Goal: Information Seeking & Learning: Find contact information

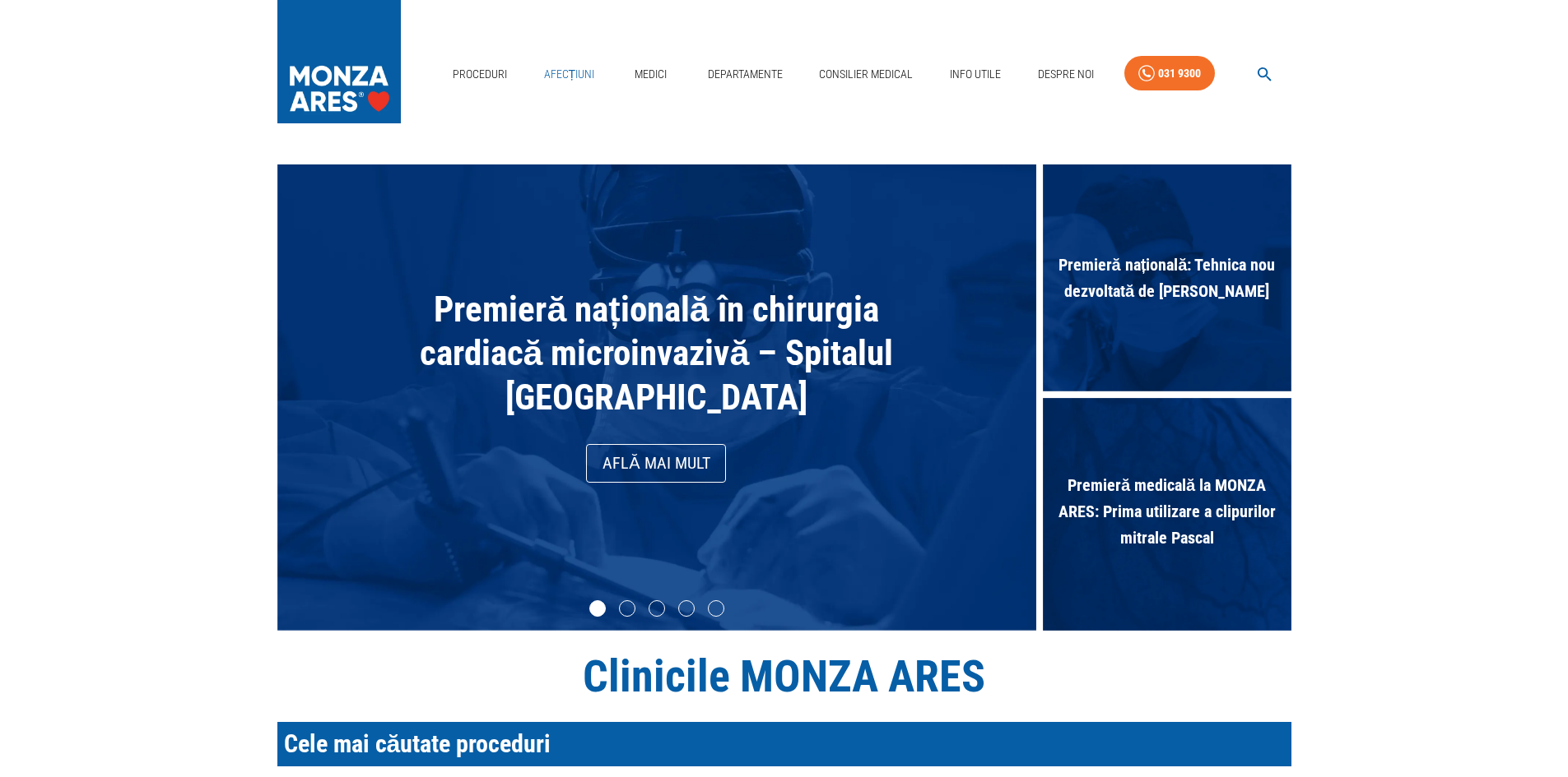
click at [596, 73] on link "Afecțiuni" at bounding box center [569, 74] width 64 height 34
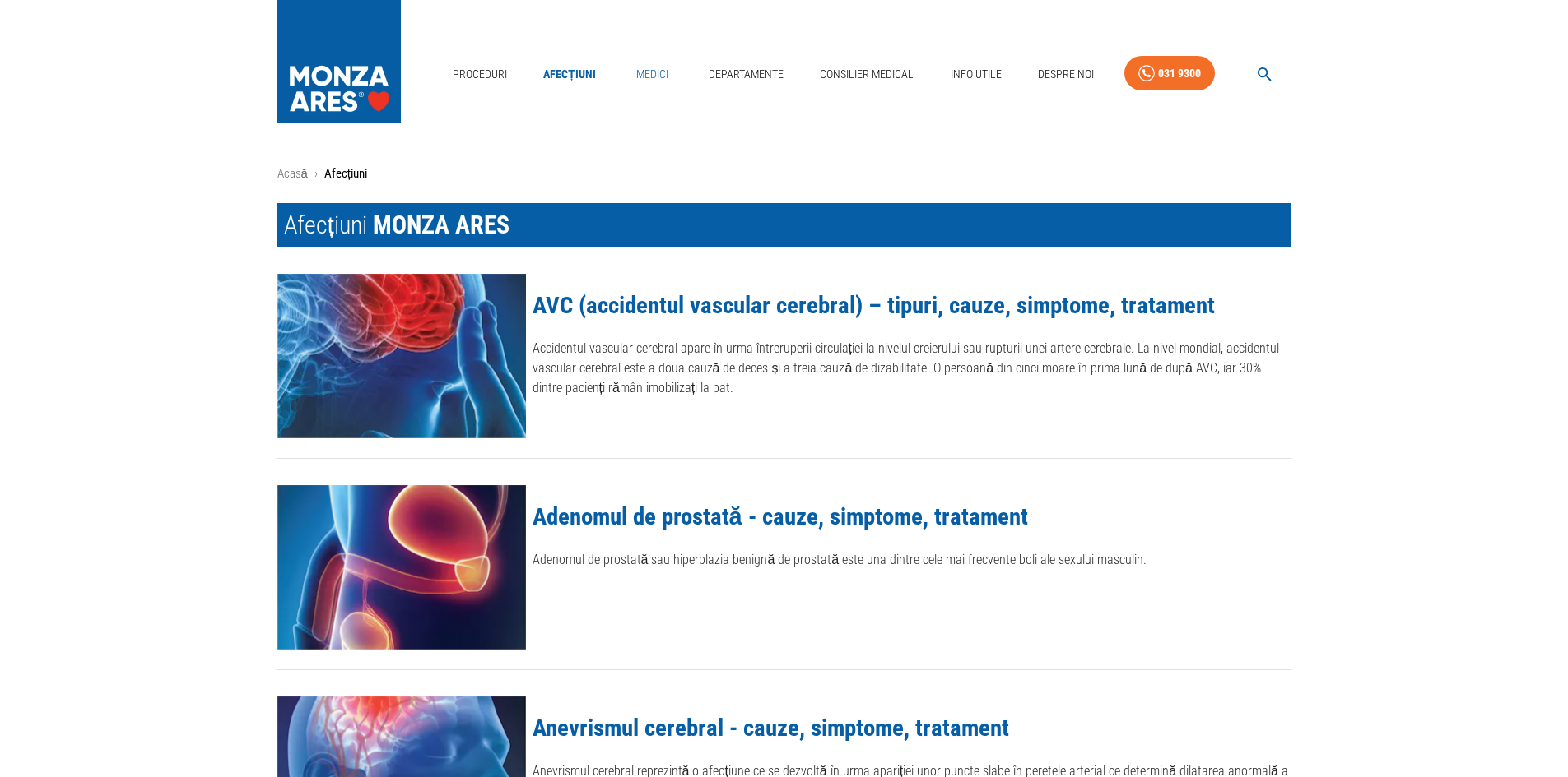
click at [670, 71] on link "Medici" at bounding box center [651, 74] width 52 height 34
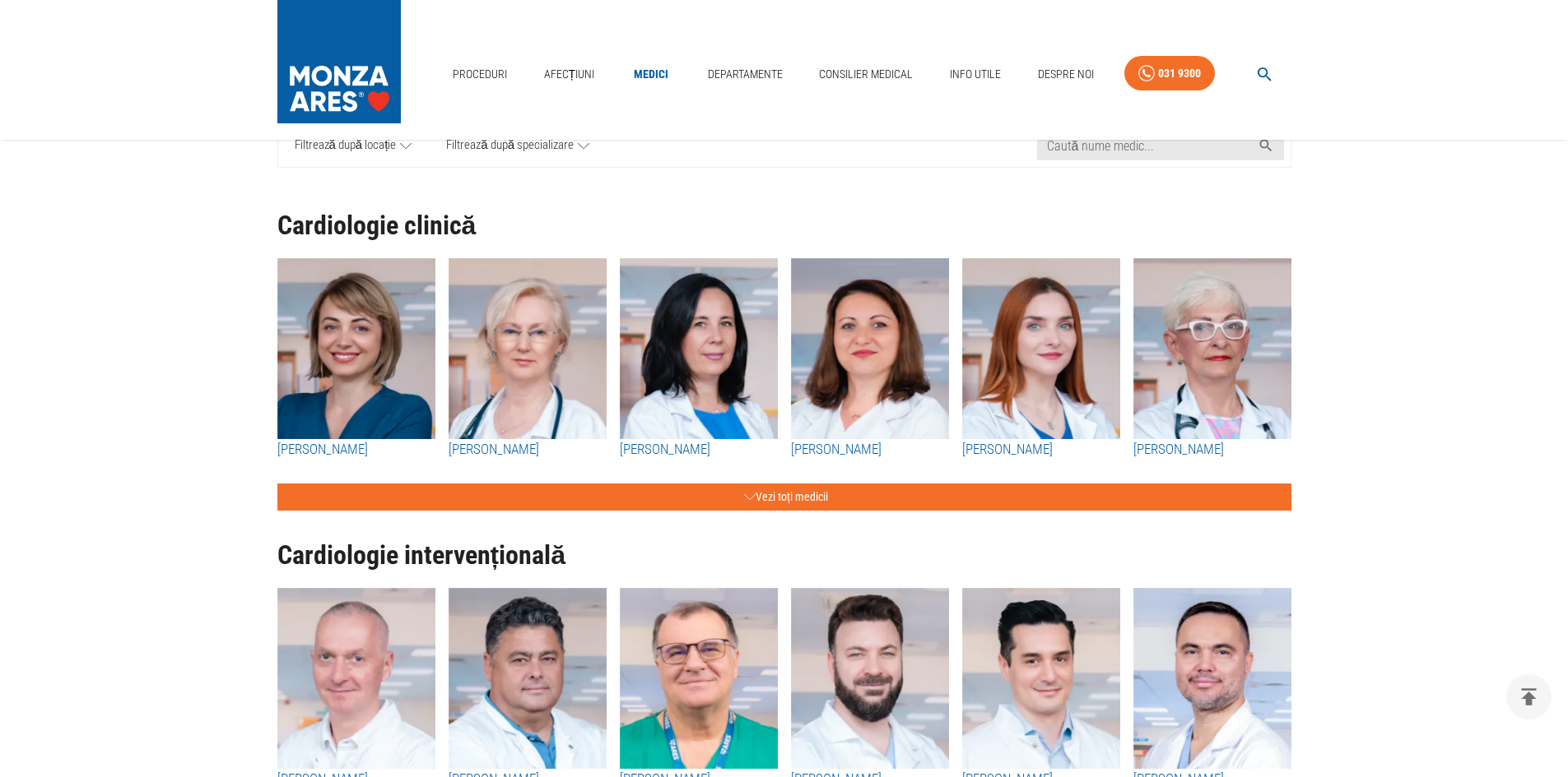
scroll to position [247, 0]
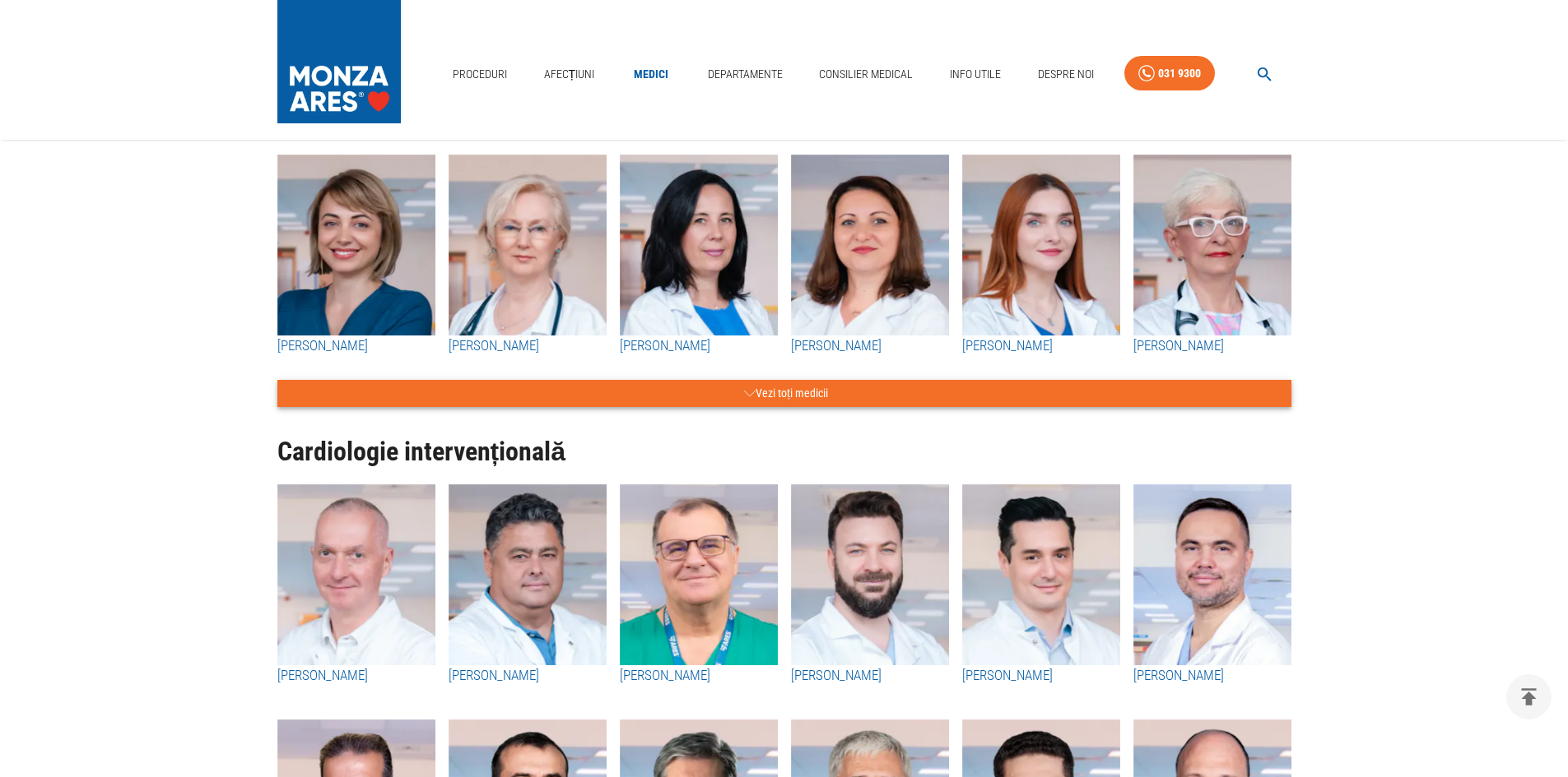
click at [752, 383] on icon "button" at bounding box center [750, 393] width 12 height 21
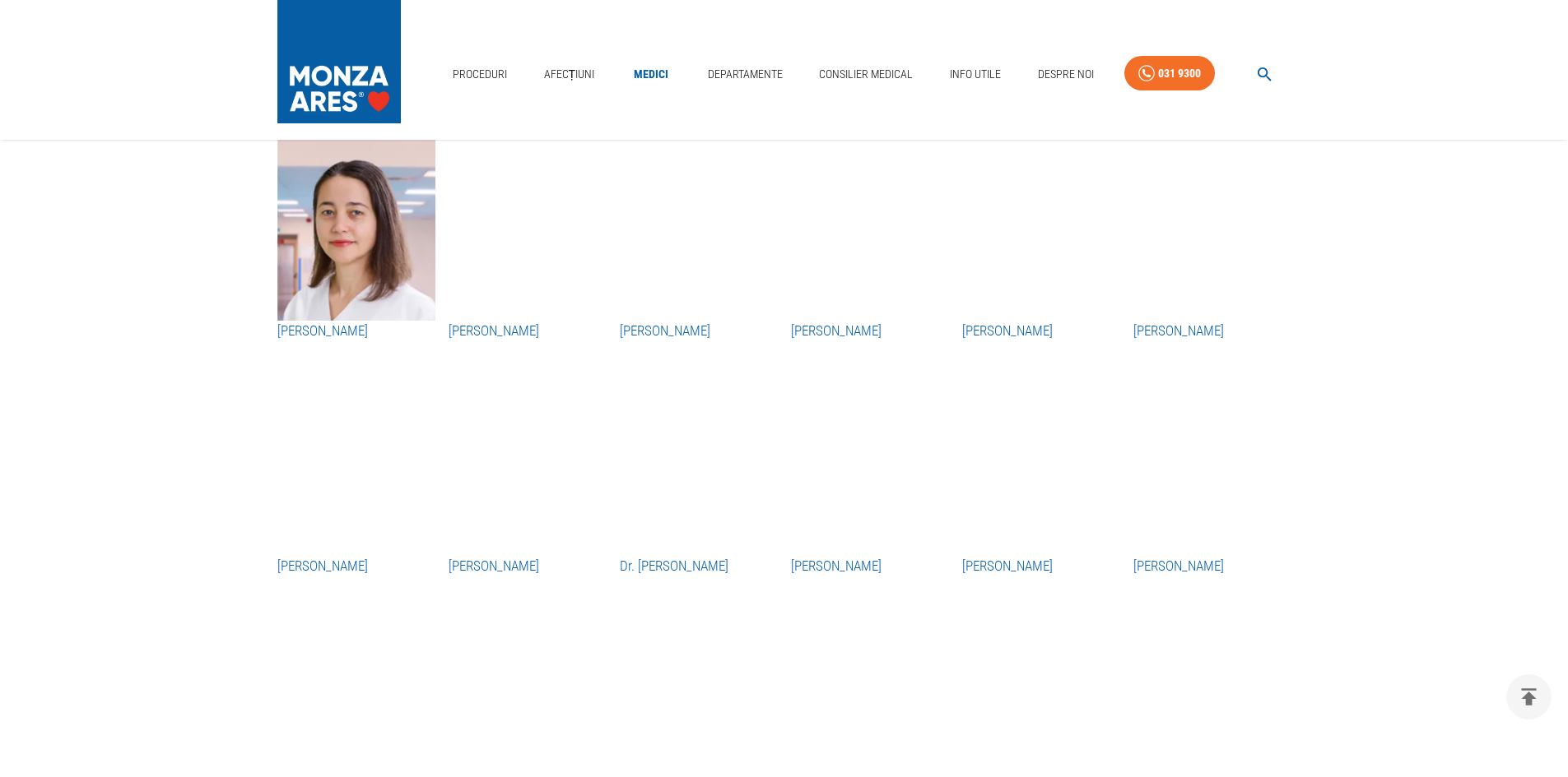
scroll to position [2386, 0]
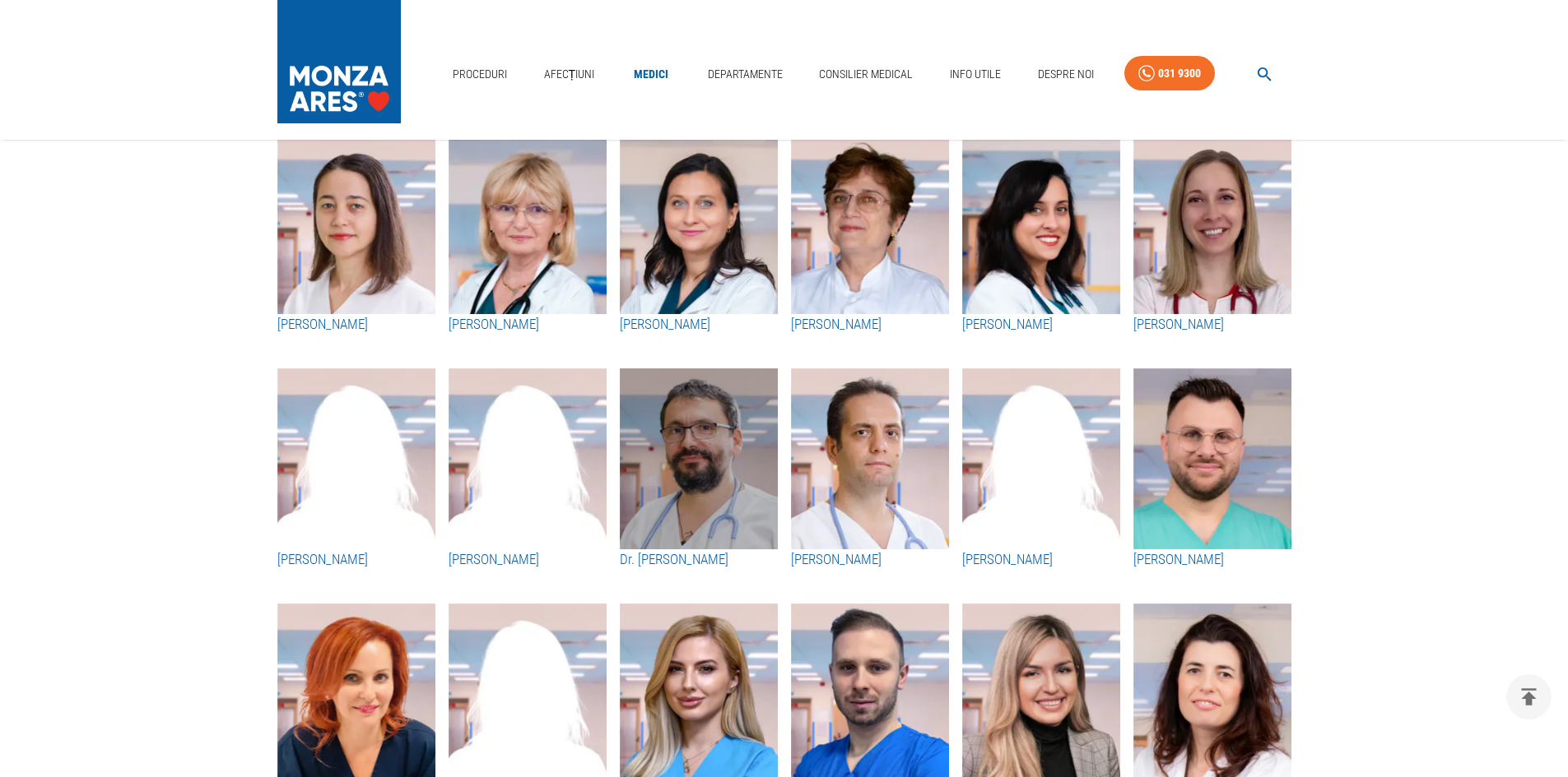
click at [751, 476] on img "button" at bounding box center [699, 459] width 158 height 181
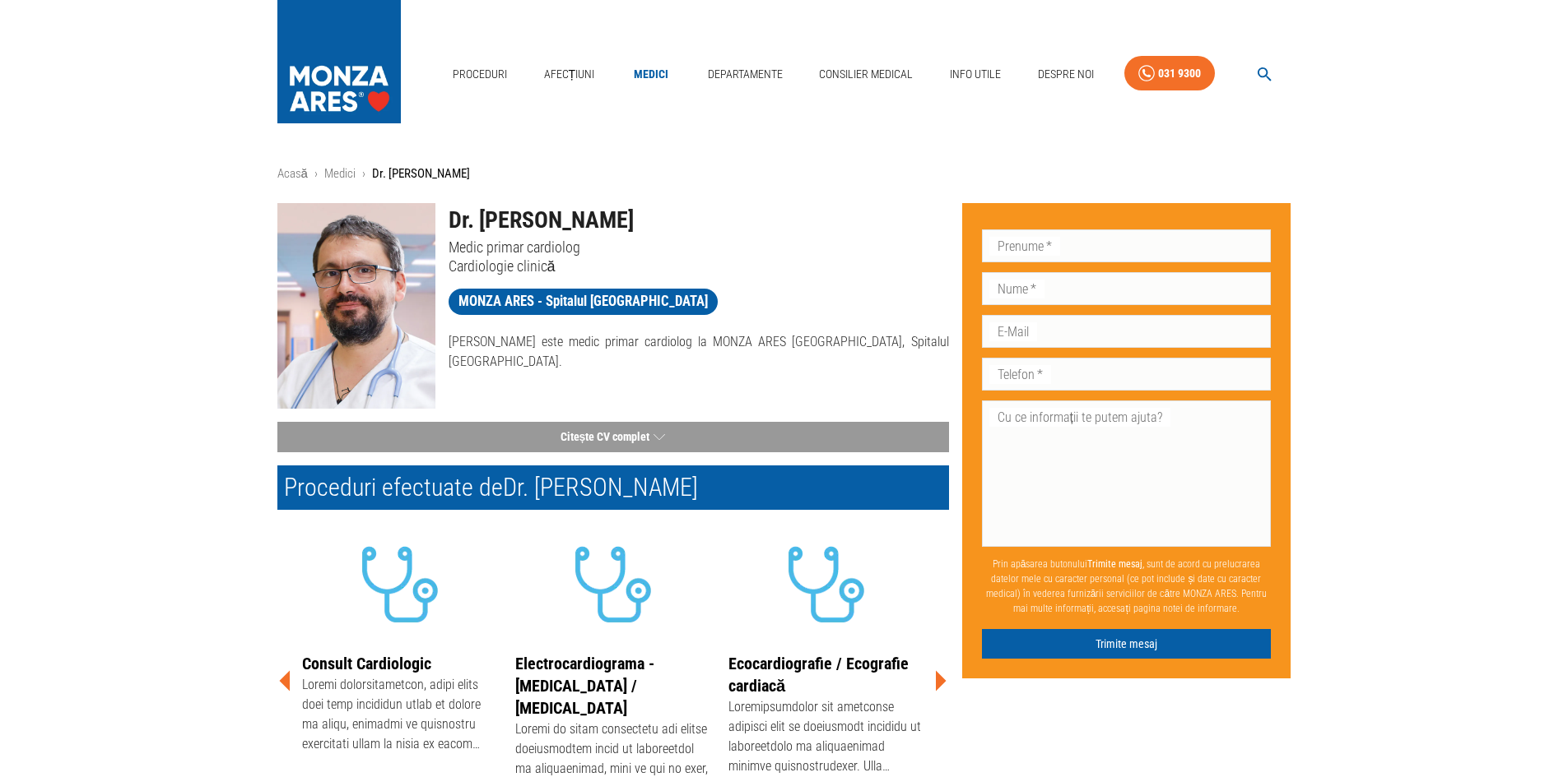
drag, startPoint x: 454, startPoint y: 220, endPoint x: 724, endPoint y: 205, distance: 270.4
click at [724, 205] on h1 "Dr. [PERSON_NAME]" at bounding box center [699, 221] width 500 height 35
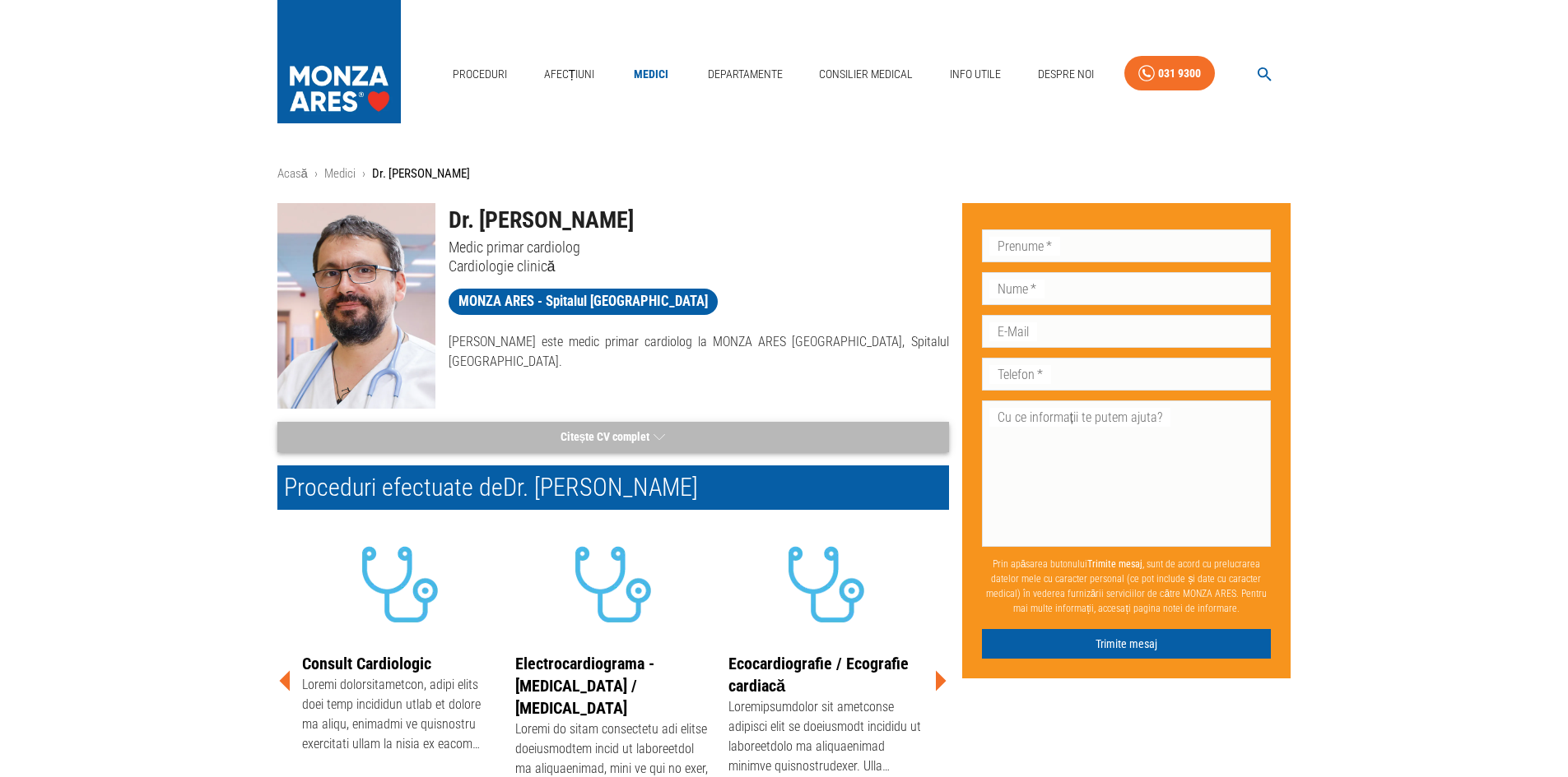
click at [602, 431] on button "Citește CV complet" at bounding box center [612, 437] width 671 height 31
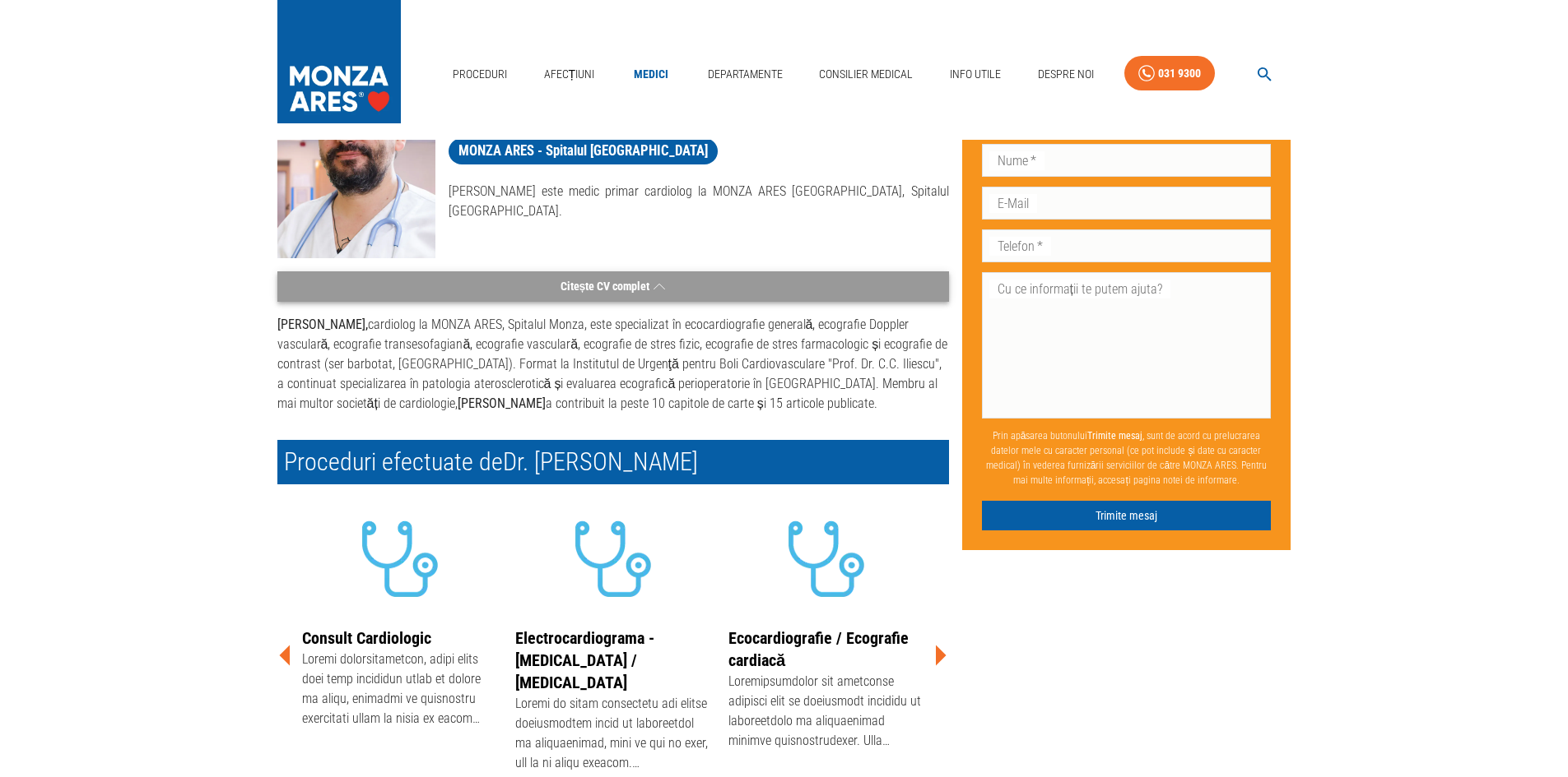
scroll to position [164, 0]
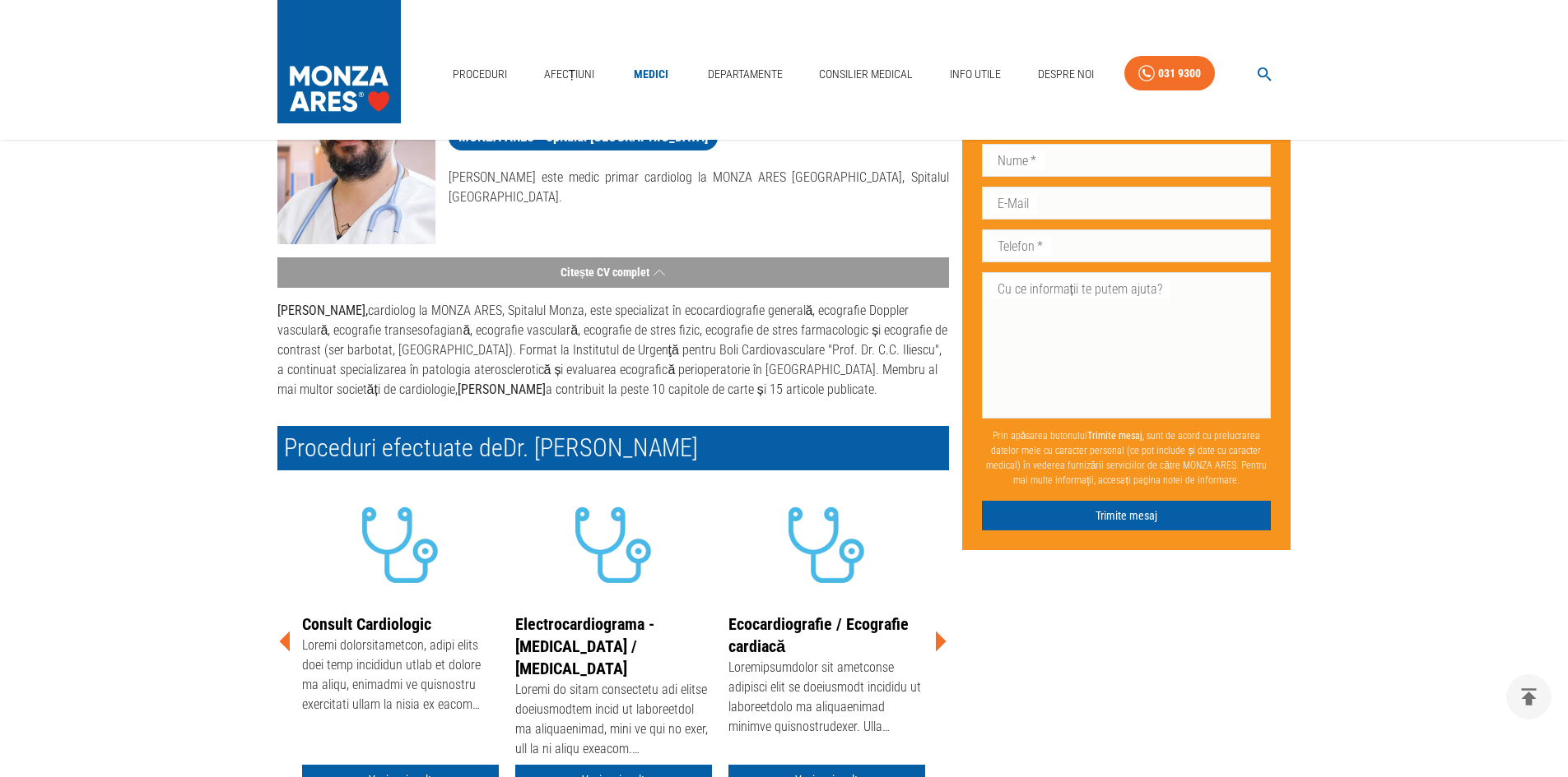
click at [626, 350] on p "[PERSON_NAME], cardiolog la MONZA ARES, Spitalul [GEOGRAPHIC_DATA], este specia…" at bounding box center [612, 350] width 671 height 99
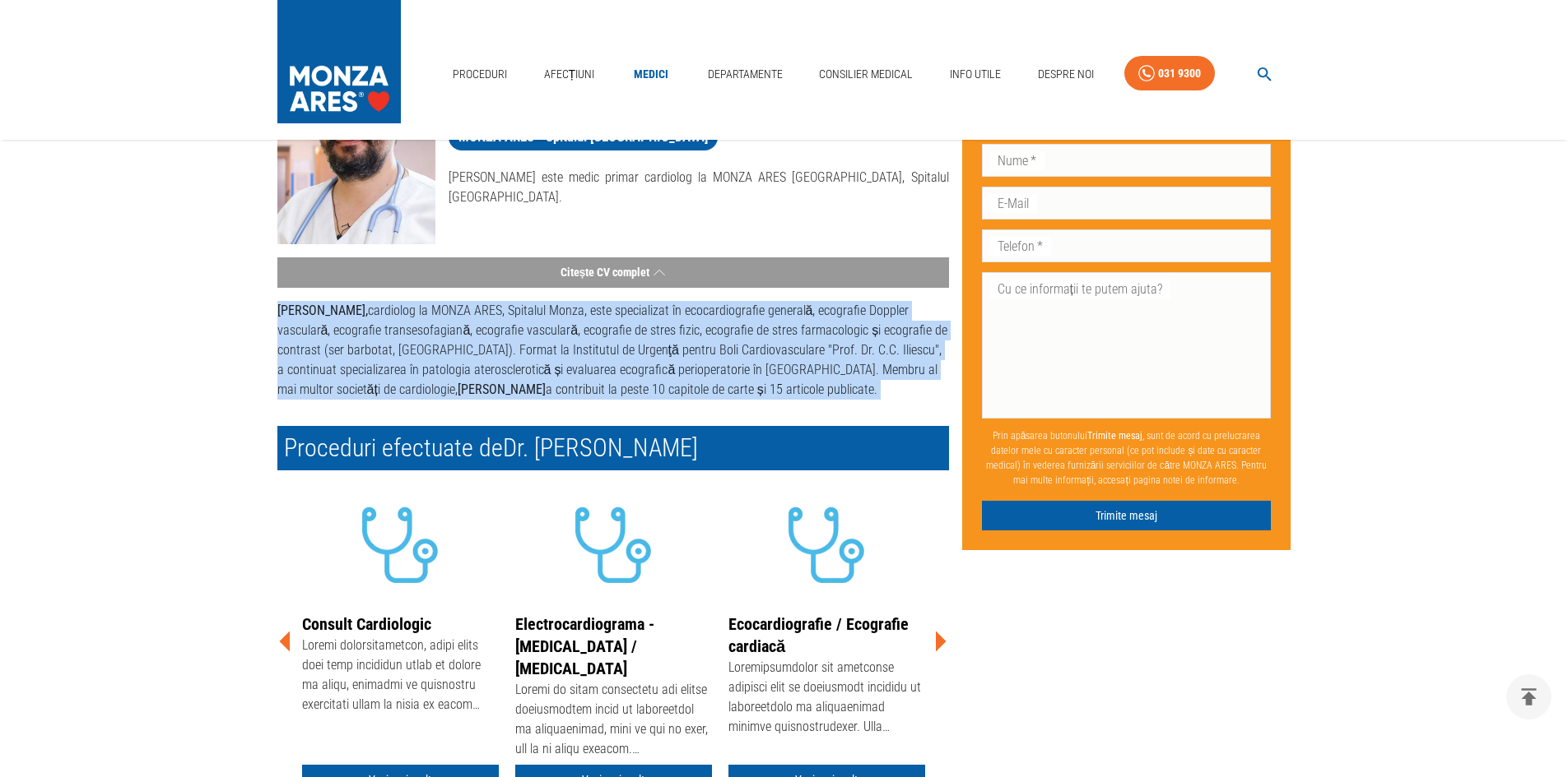
click at [626, 350] on p "[PERSON_NAME], cardiolog la MONZA ARES, Spitalul [GEOGRAPHIC_DATA], este specia…" at bounding box center [612, 350] width 671 height 99
click at [539, 400] on div "[PERSON_NAME], cardiolog la MONZA ARES, Spitalul [GEOGRAPHIC_DATA], este specia…" at bounding box center [612, 350] width 671 height 125
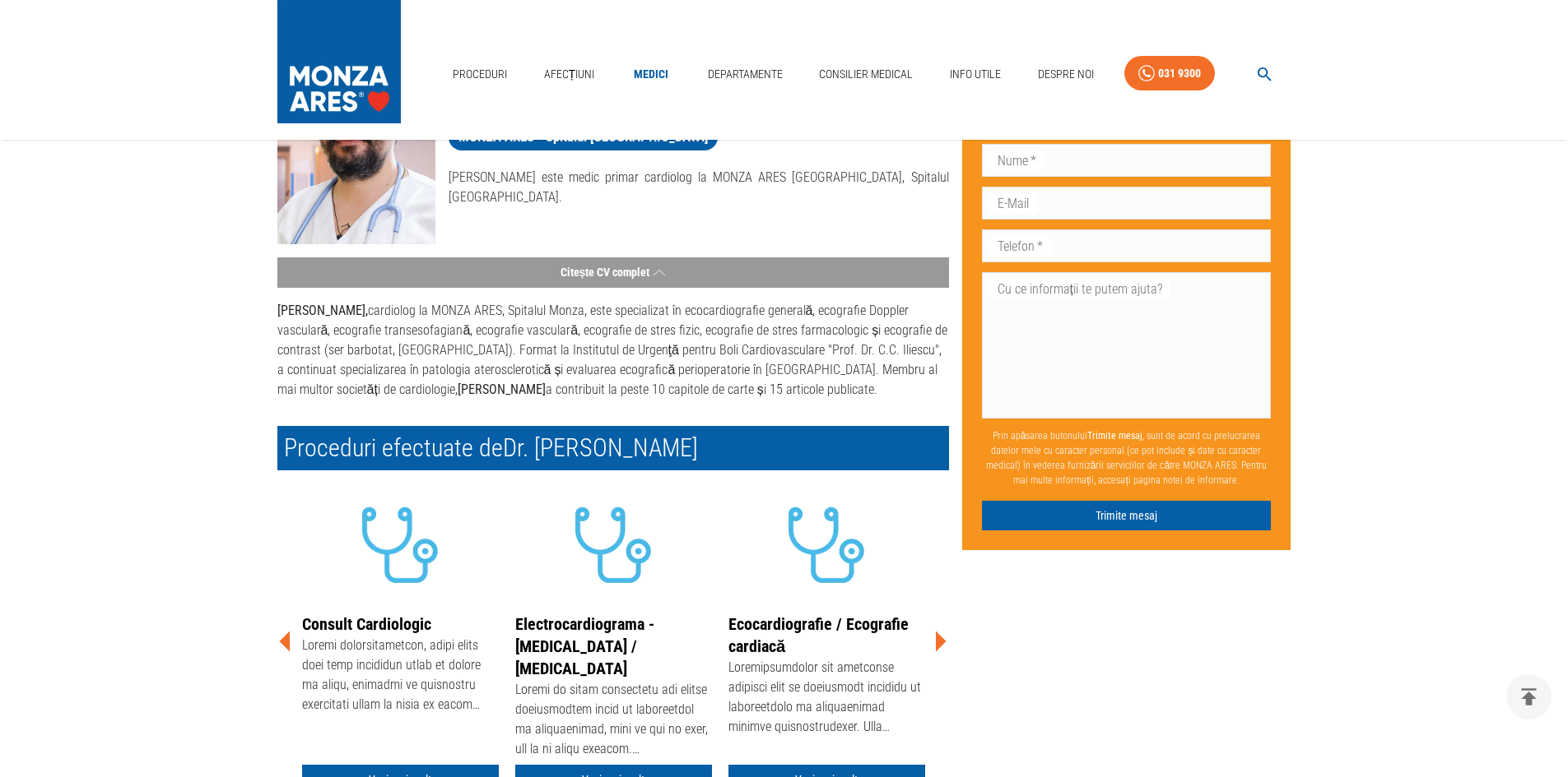
click at [530, 333] on p "[PERSON_NAME], cardiolog la MONZA ARES, Spitalul [GEOGRAPHIC_DATA], este specia…" at bounding box center [612, 350] width 671 height 99
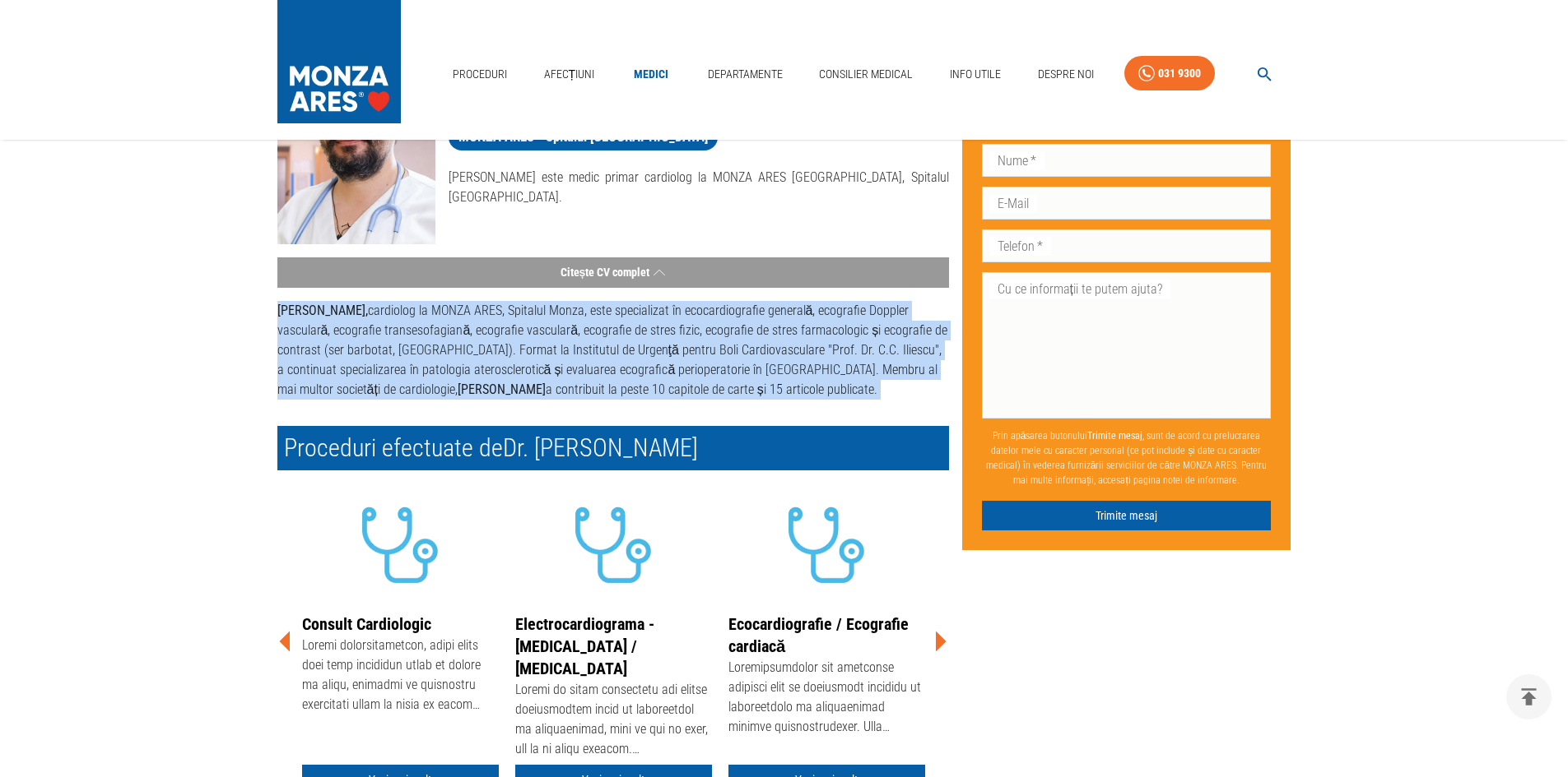
click at [530, 333] on p "[PERSON_NAME], cardiolog la MONZA ARES, Spitalul [GEOGRAPHIC_DATA], este specia…" at bounding box center [612, 350] width 671 height 99
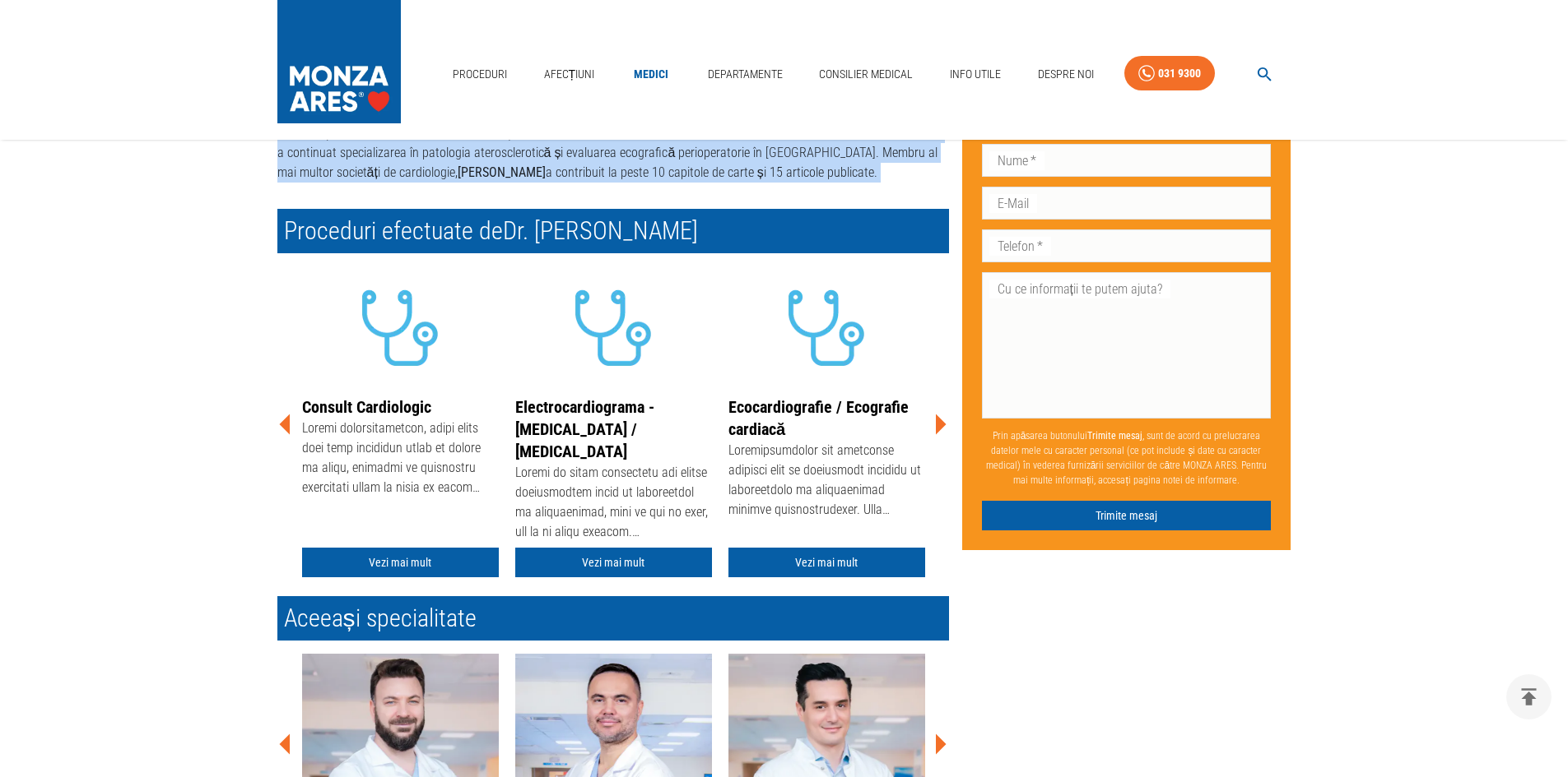
scroll to position [329, 0]
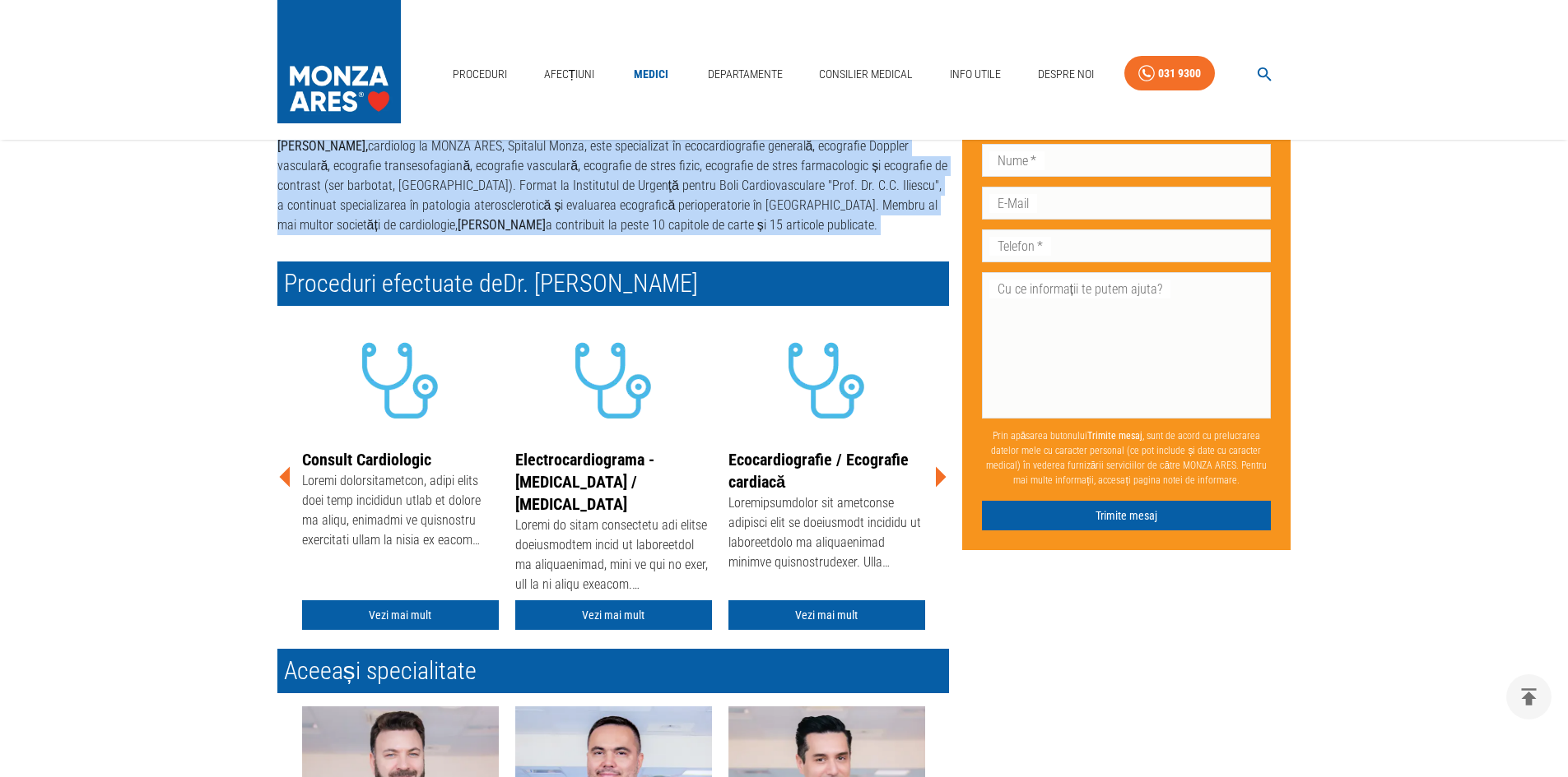
click at [947, 470] on icon at bounding box center [940, 478] width 50 height 50
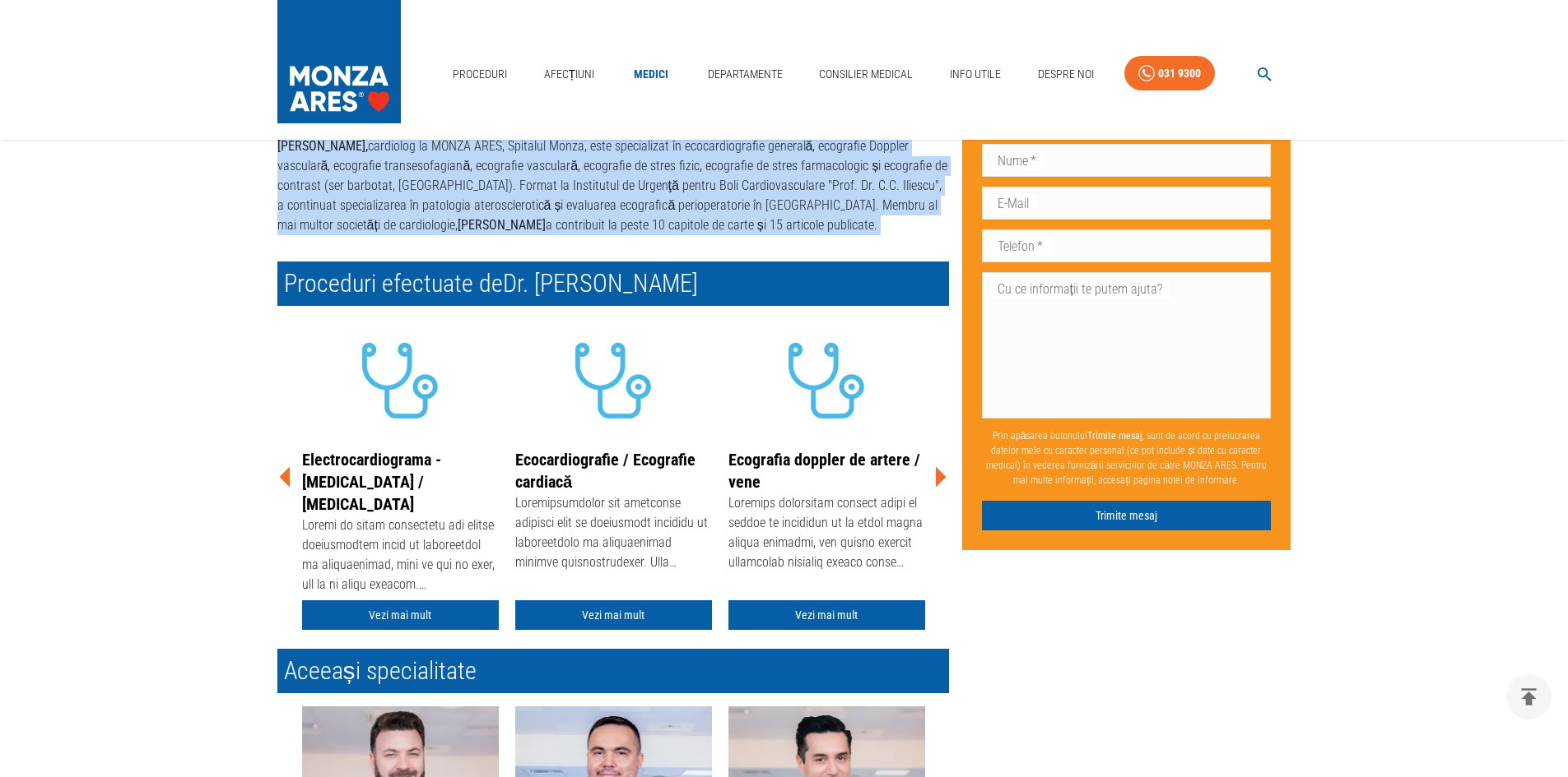
click at [947, 469] on icon at bounding box center [940, 478] width 50 height 50
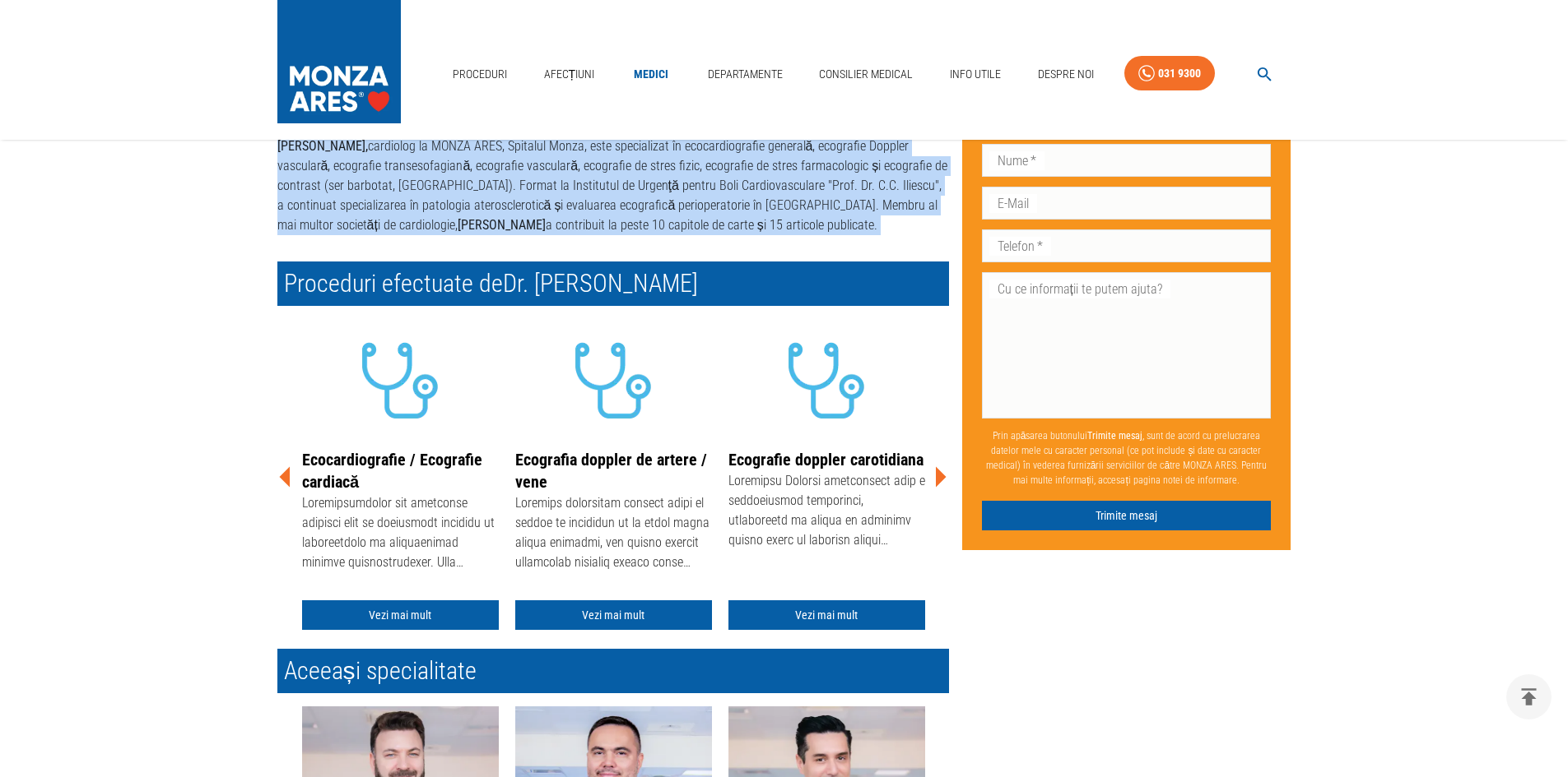
click at [947, 469] on icon at bounding box center [940, 478] width 50 height 50
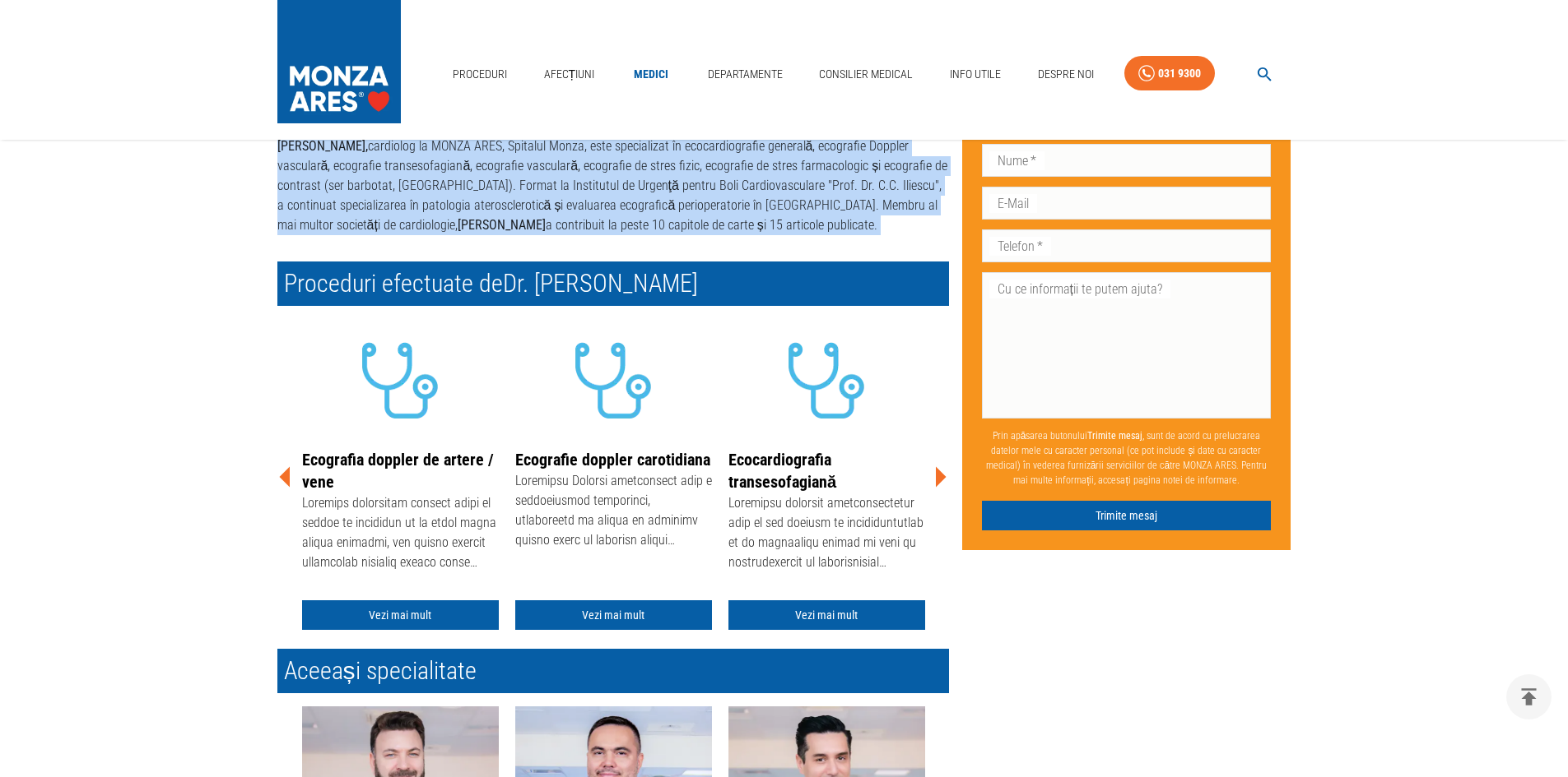
click at [285, 475] on icon at bounding box center [284, 477] width 11 height 21
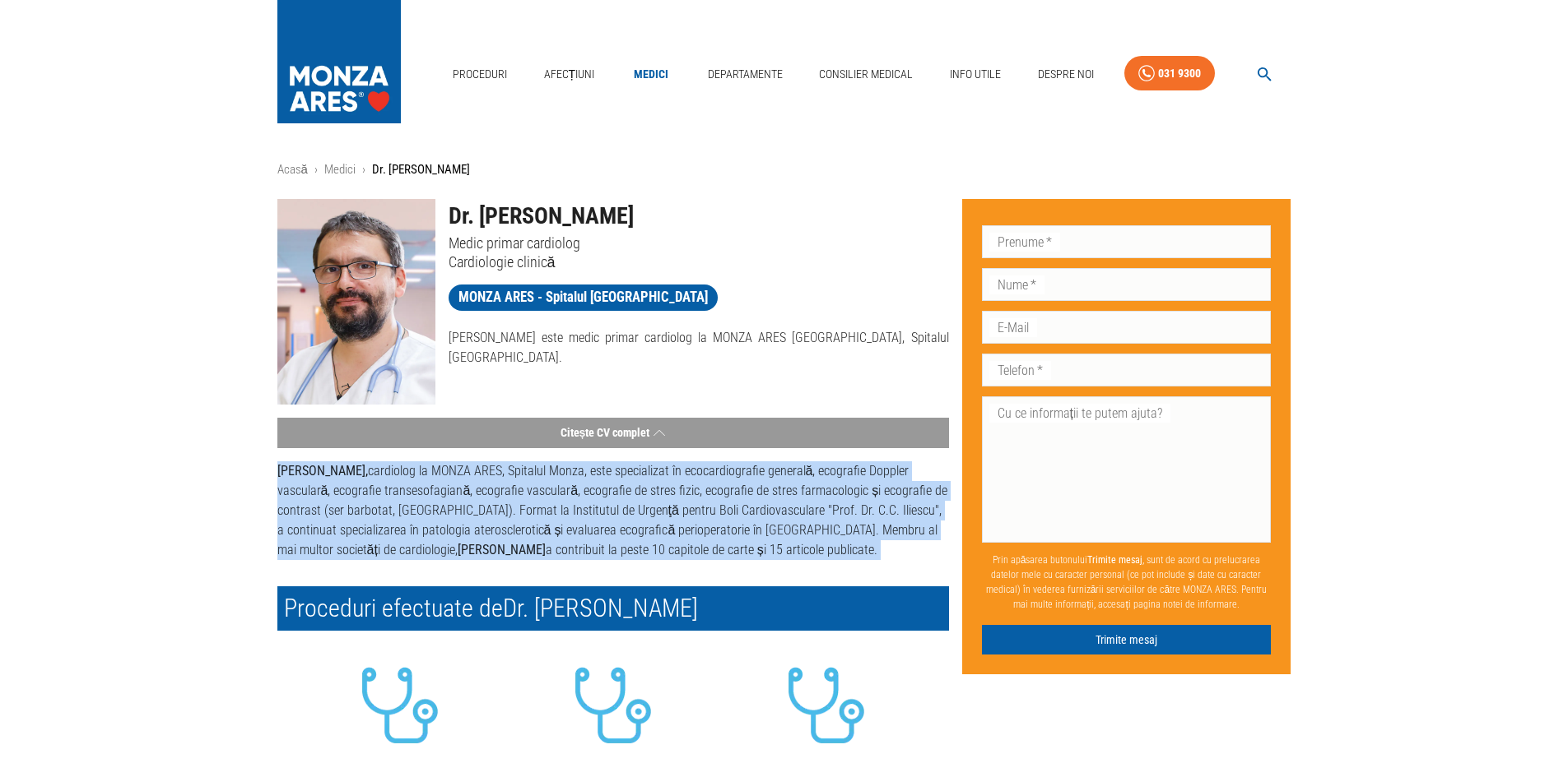
scroll to position [0, 0]
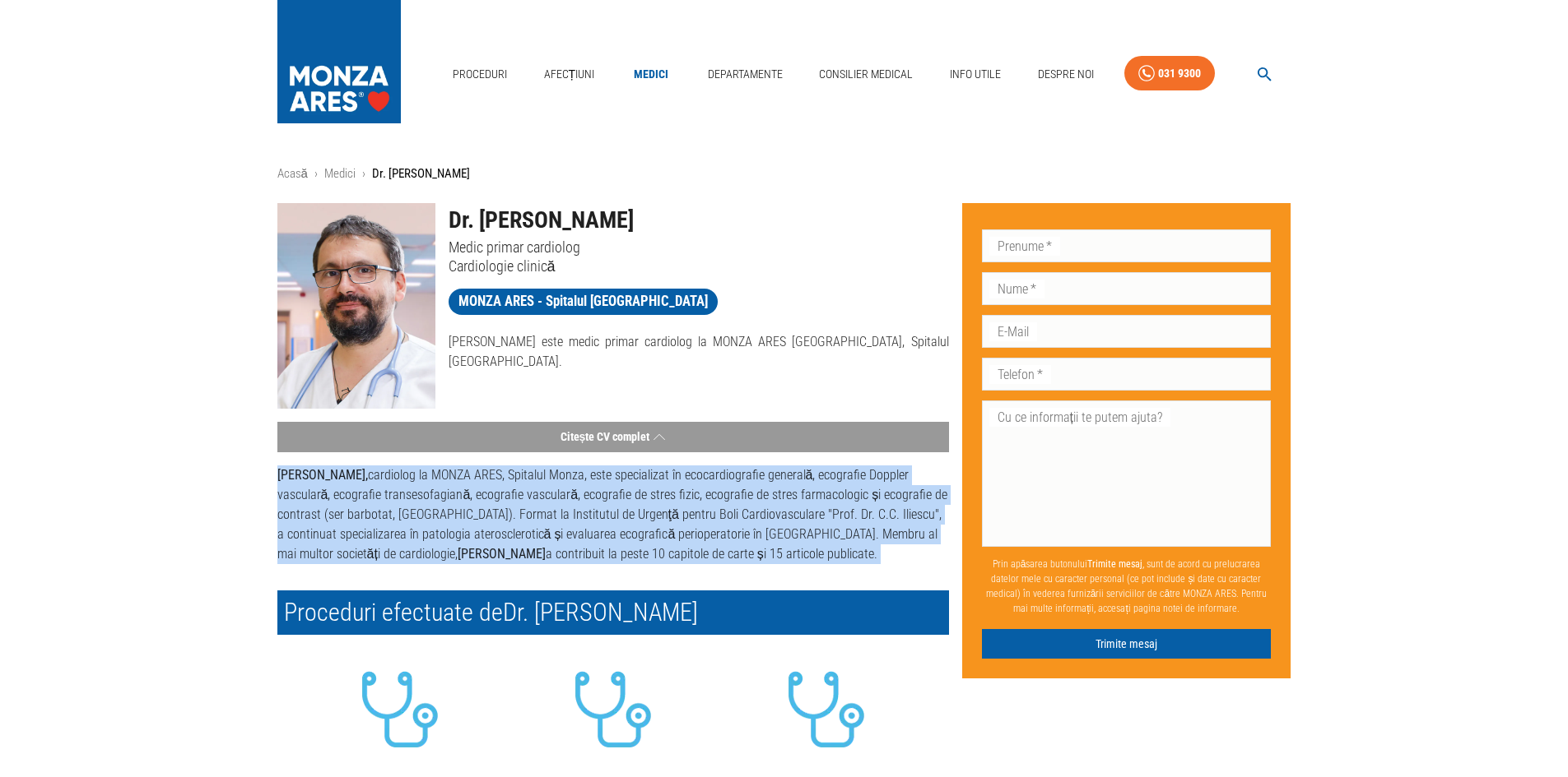
drag, startPoint x: 456, startPoint y: 213, endPoint x: 784, endPoint y: 214, distance: 328.0
click at [773, 210] on h1 "Dr. [PERSON_NAME]" at bounding box center [699, 221] width 500 height 35
click at [784, 214] on h1 "Dr. [PERSON_NAME]" at bounding box center [699, 221] width 500 height 35
drag, startPoint x: 449, startPoint y: 217, endPoint x: 852, endPoint y: 206, distance: 403.2
click at [852, 206] on h1 "Dr. [PERSON_NAME]" at bounding box center [699, 221] width 500 height 35
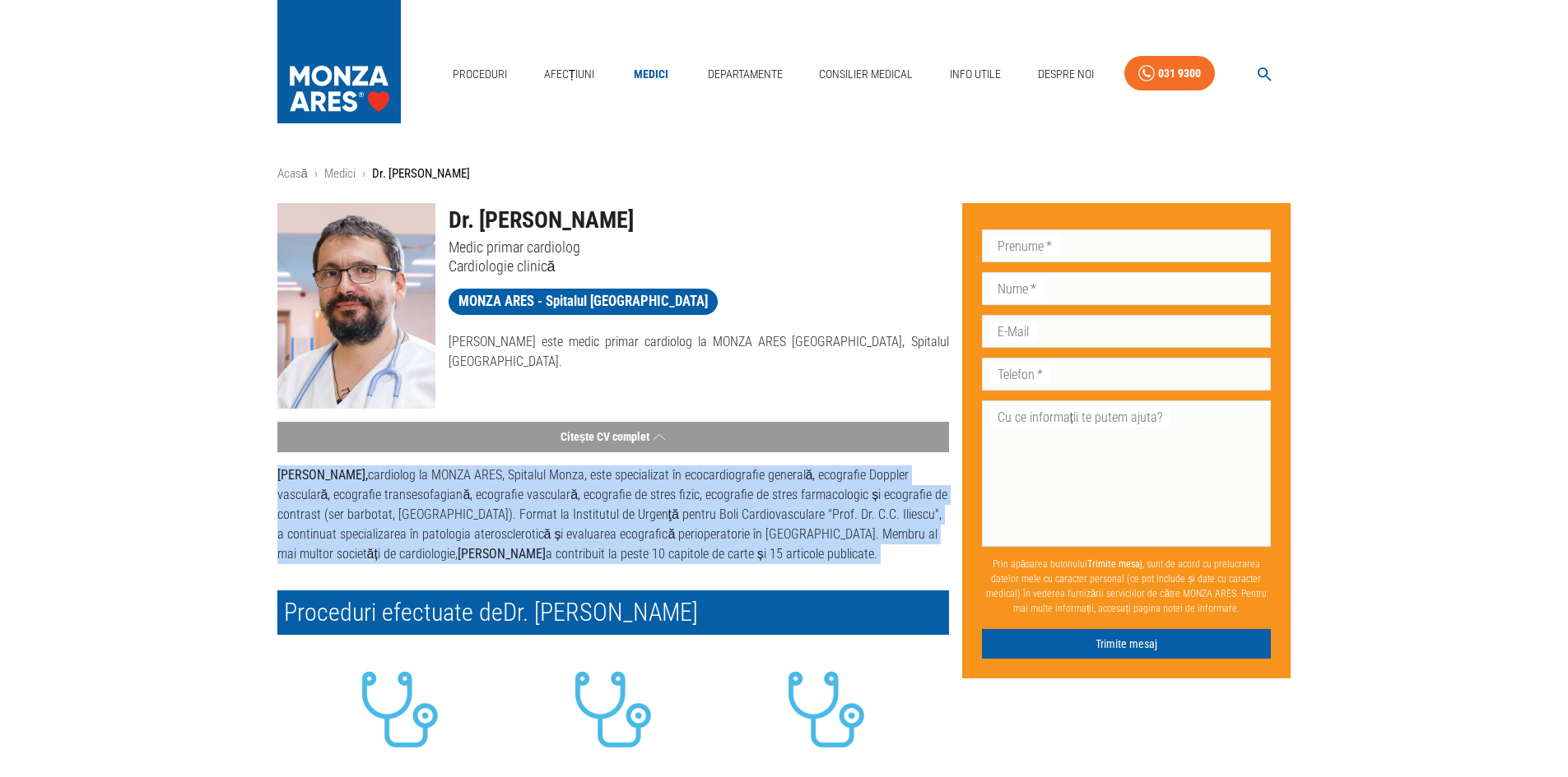
click at [852, 206] on h1 "Dr. [PERSON_NAME]" at bounding box center [699, 221] width 500 height 35
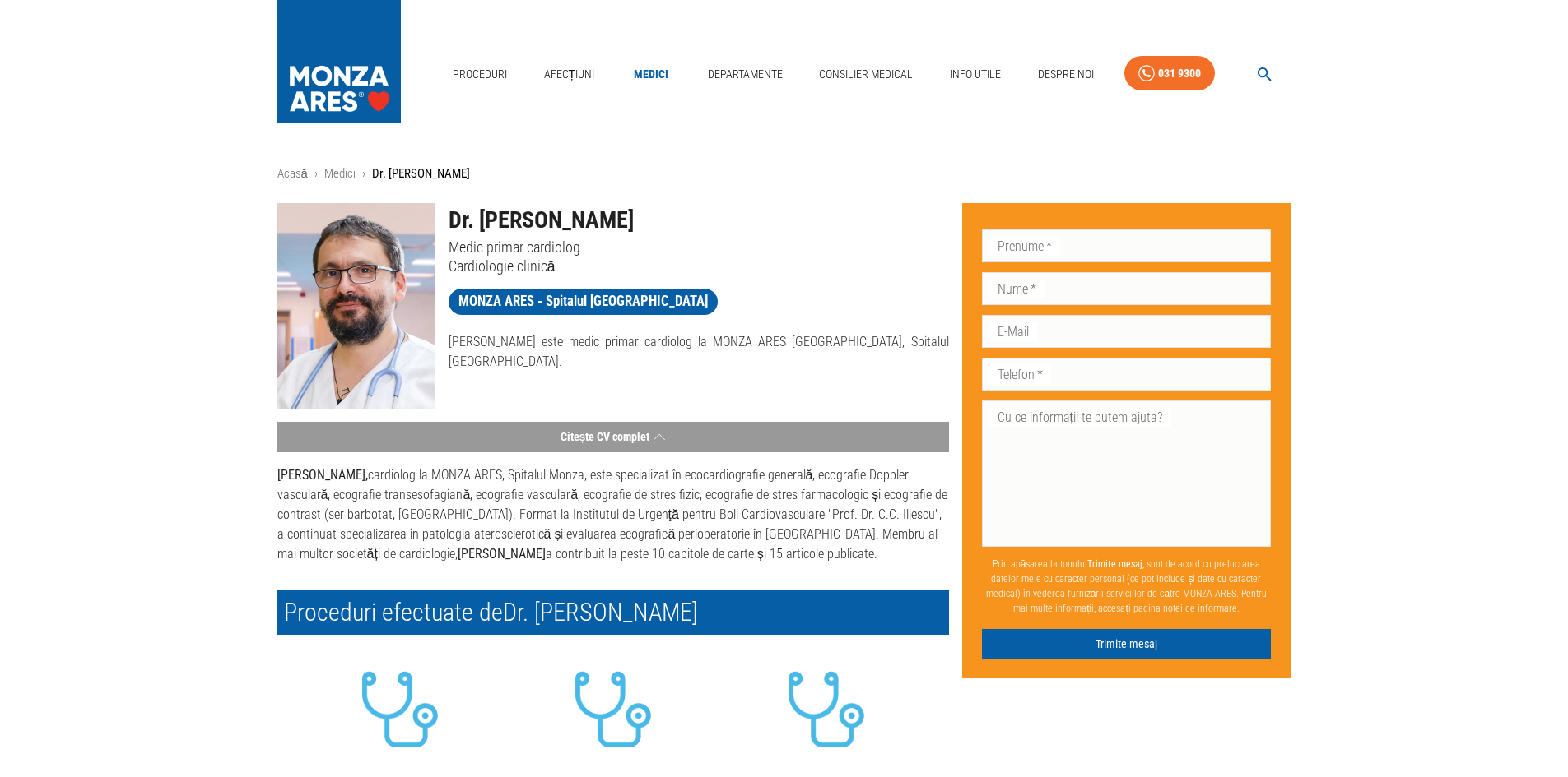
click at [378, 287] on img at bounding box center [356, 306] width 158 height 206
drag, startPoint x: 275, startPoint y: 476, endPoint x: 803, endPoint y: 561, distance: 534.8
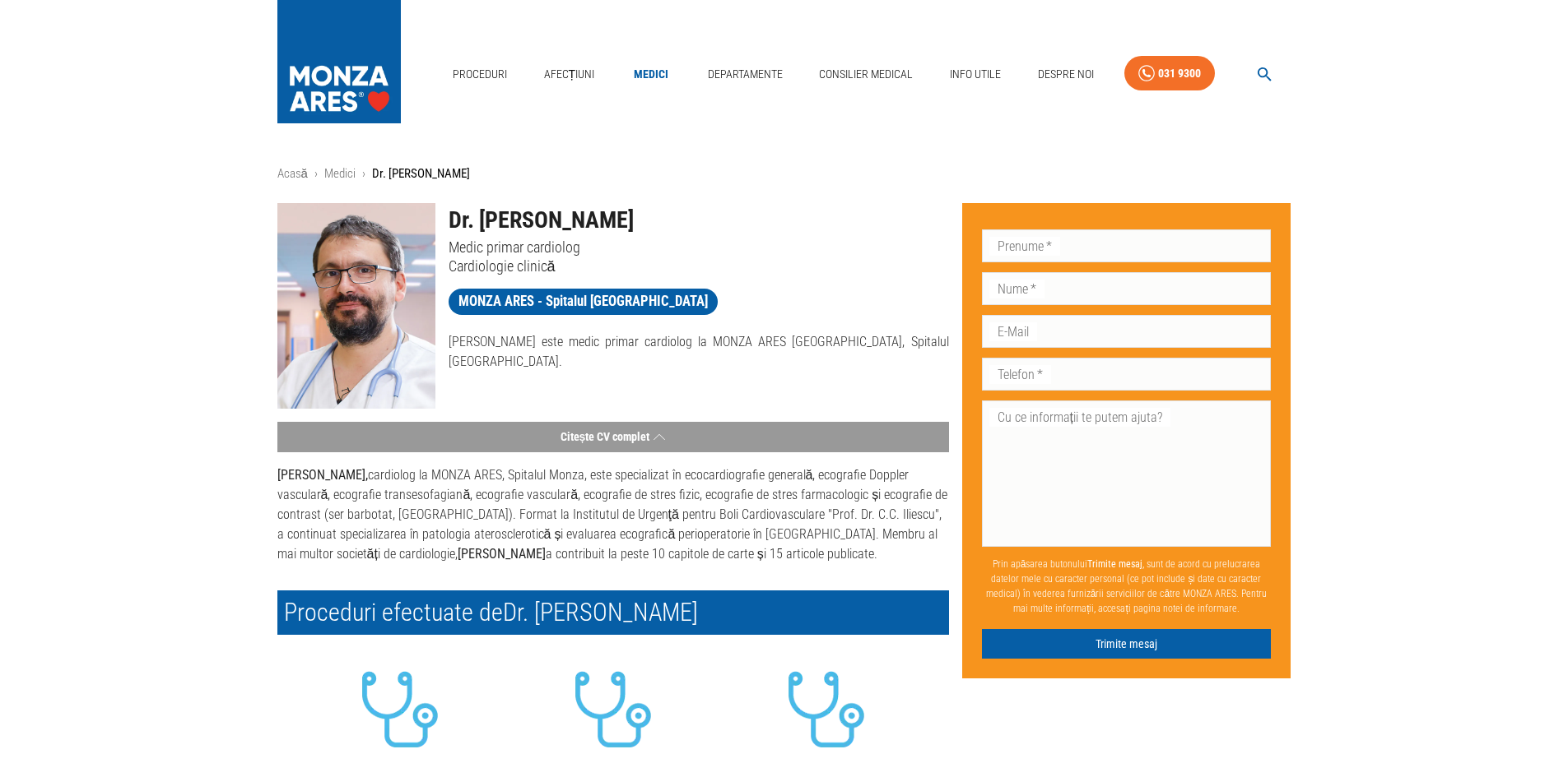
click at [803, 561] on div "Citește CV complet [PERSON_NAME], cardiolog la MONZA ARES, Spitalul [GEOGRAPHIC…" at bounding box center [606, 493] width 684 height 168
click at [803, 561] on p "[PERSON_NAME], cardiolog la MONZA ARES, Spitalul [GEOGRAPHIC_DATA], este specia…" at bounding box center [612, 514] width 671 height 99
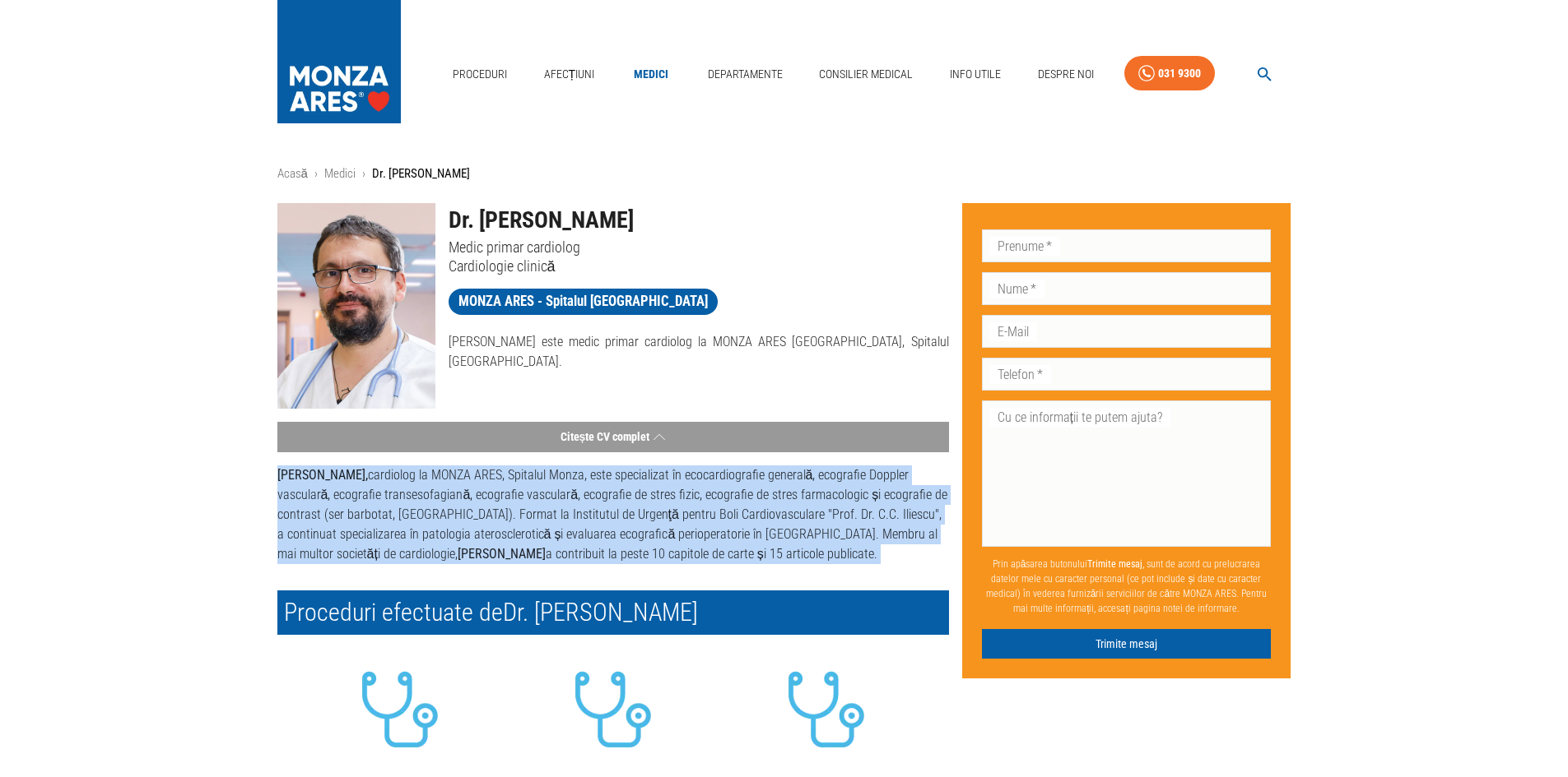
click at [803, 561] on p "[PERSON_NAME], cardiolog la MONZA ARES, Spitalul [GEOGRAPHIC_DATA], este specia…" at bounding box center [612, 514] width 671 height 99
click at [278, 473] on strong "[PERSON_NAME]," at bounding box center [322, 474] width 90 height 16
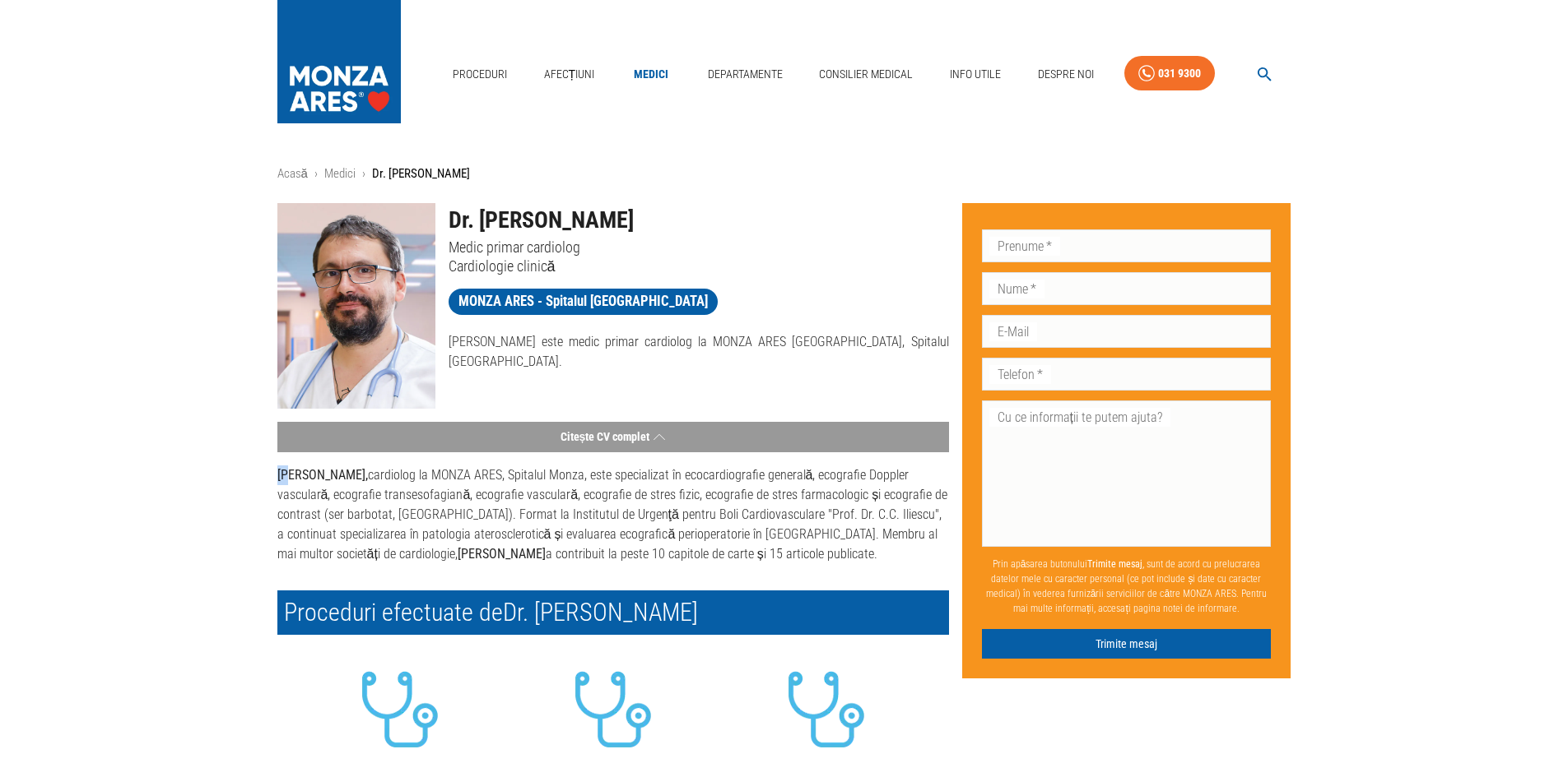
click at [278, 473] on strong "[PERSON_NAME]," at bounding box center [322, 474] width 90 height 16
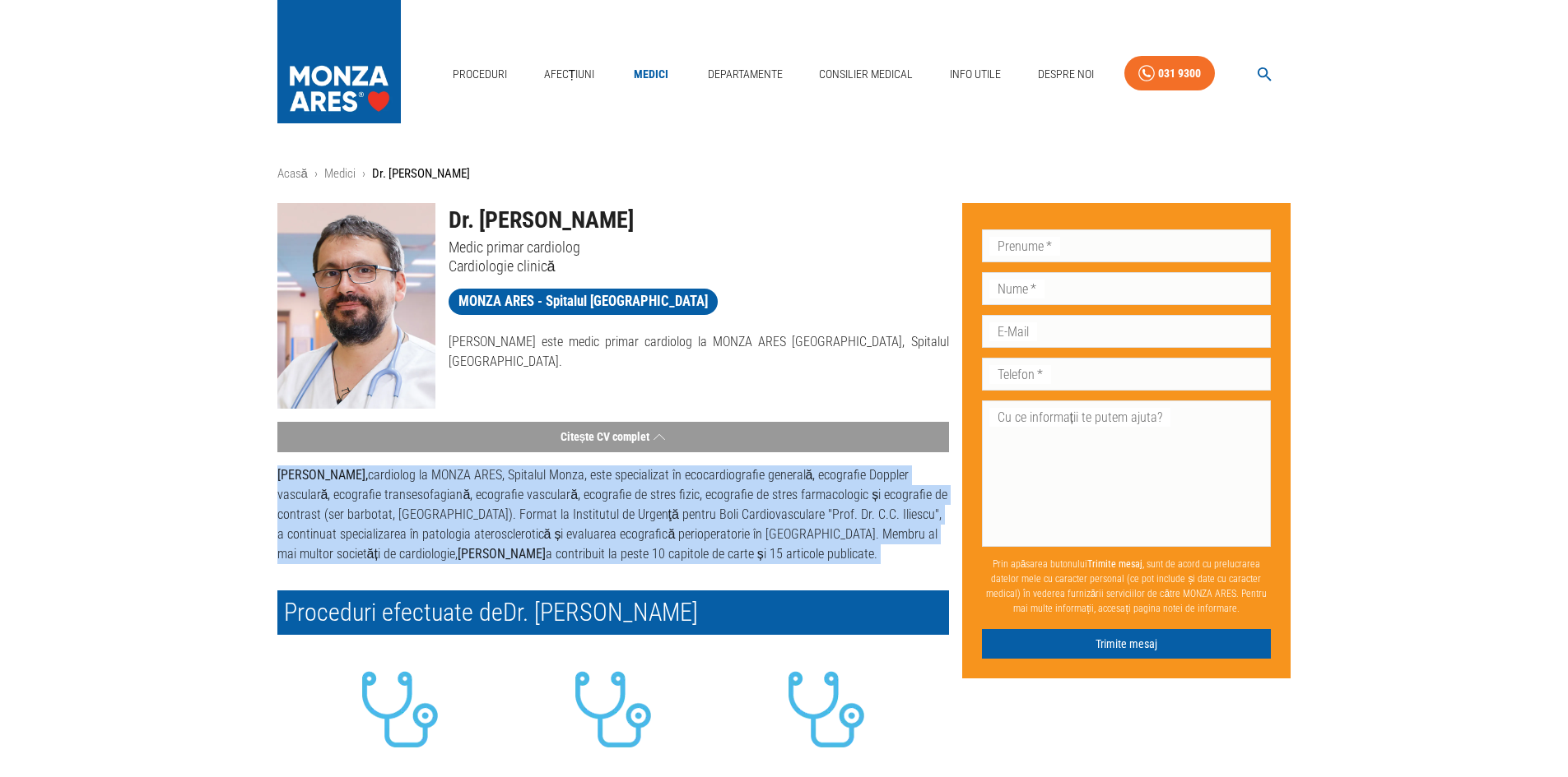
click at [278, 473] on strong "[PERSON_NAME]," at bounding box center [322, 474] width 90 height 16
click at [560, 74] on link "Afecțiuni" at bounding box center [569, 74] width 64 height 34
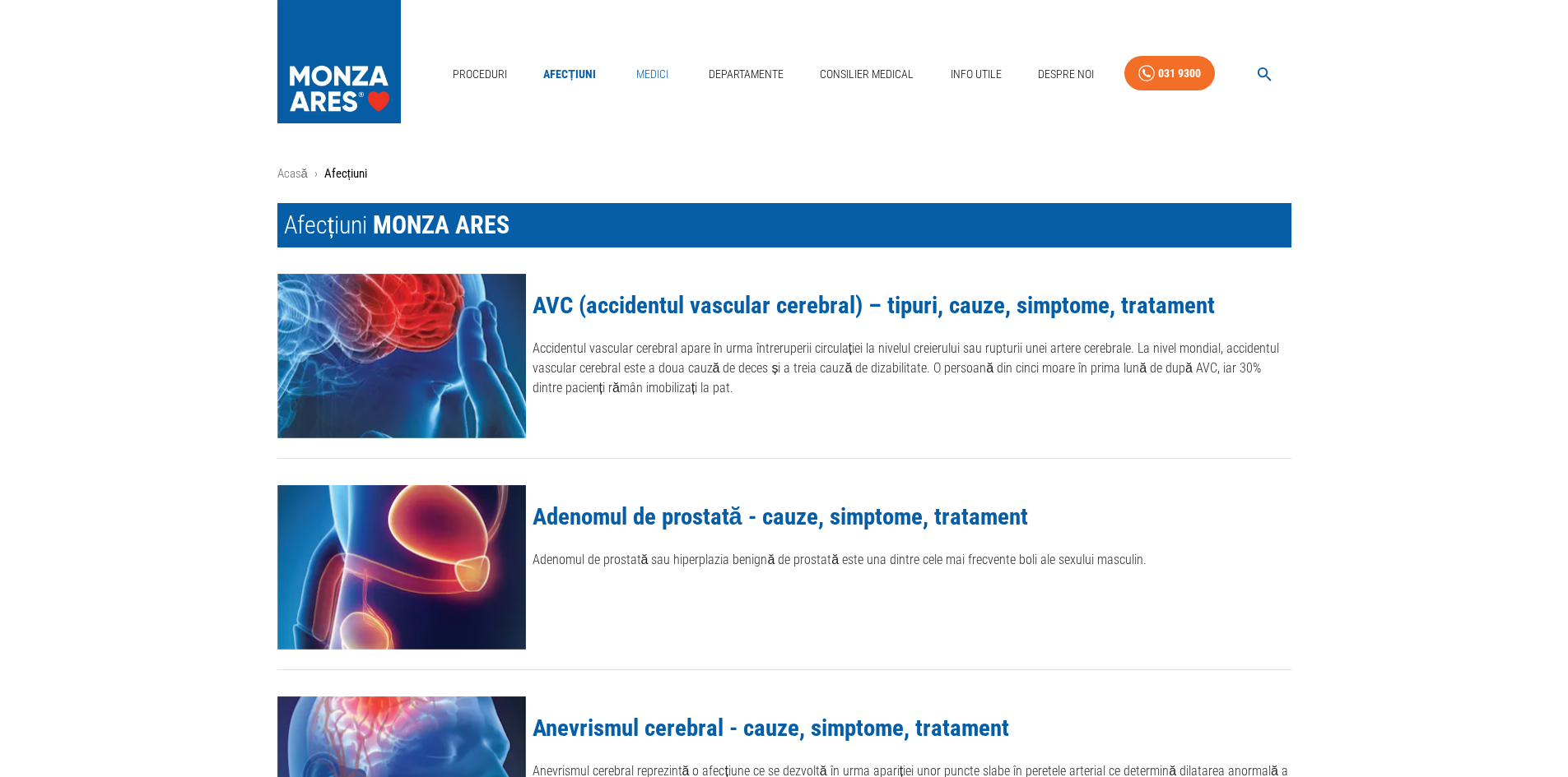
click at [647, 79] on link "Medici" at bounding box center [651, 74] width 52 height 34
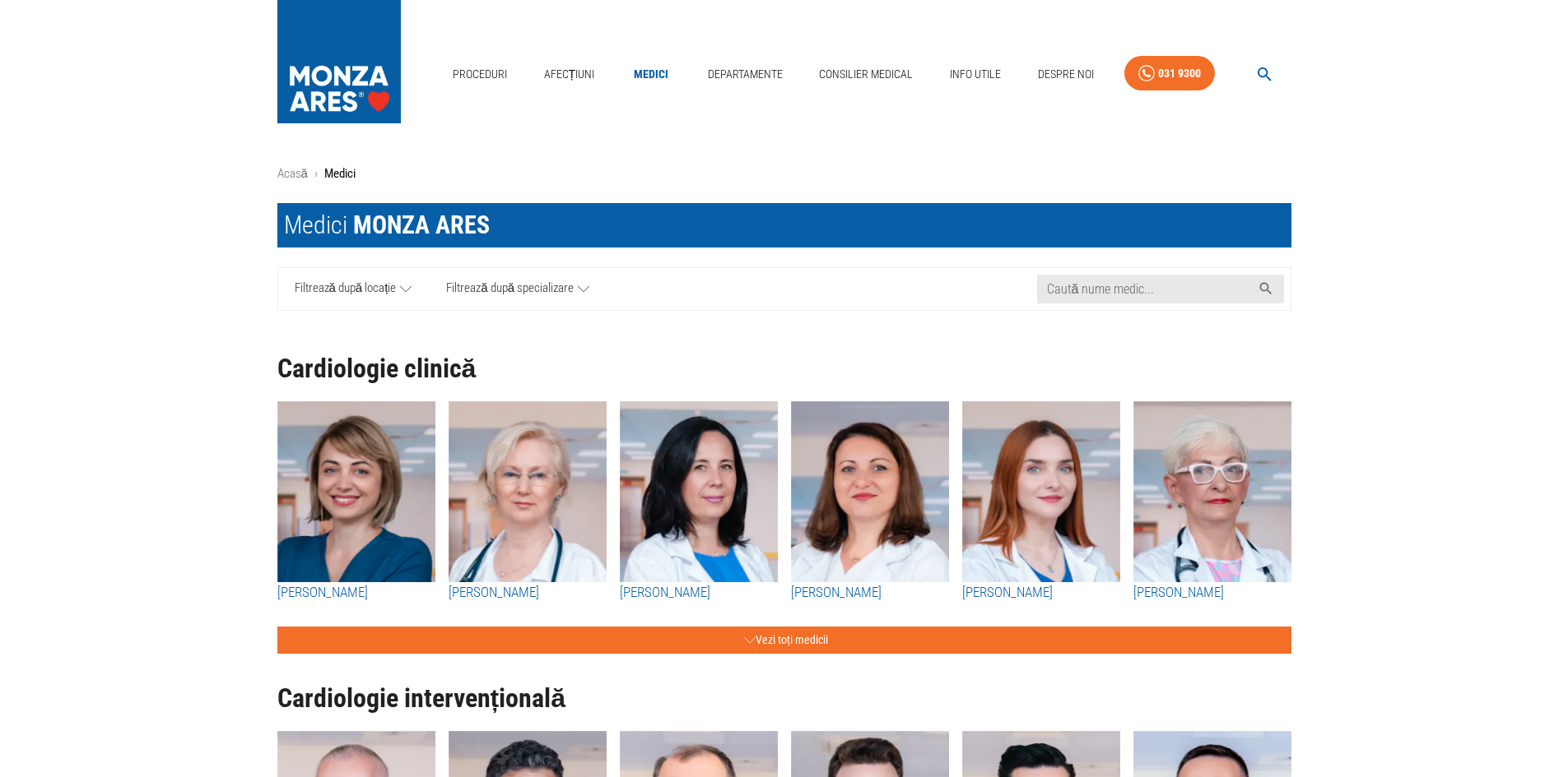
click at [455, 636] on button "Vezi toți medicii" at bounding box center [784, 640] width 1014 height 27
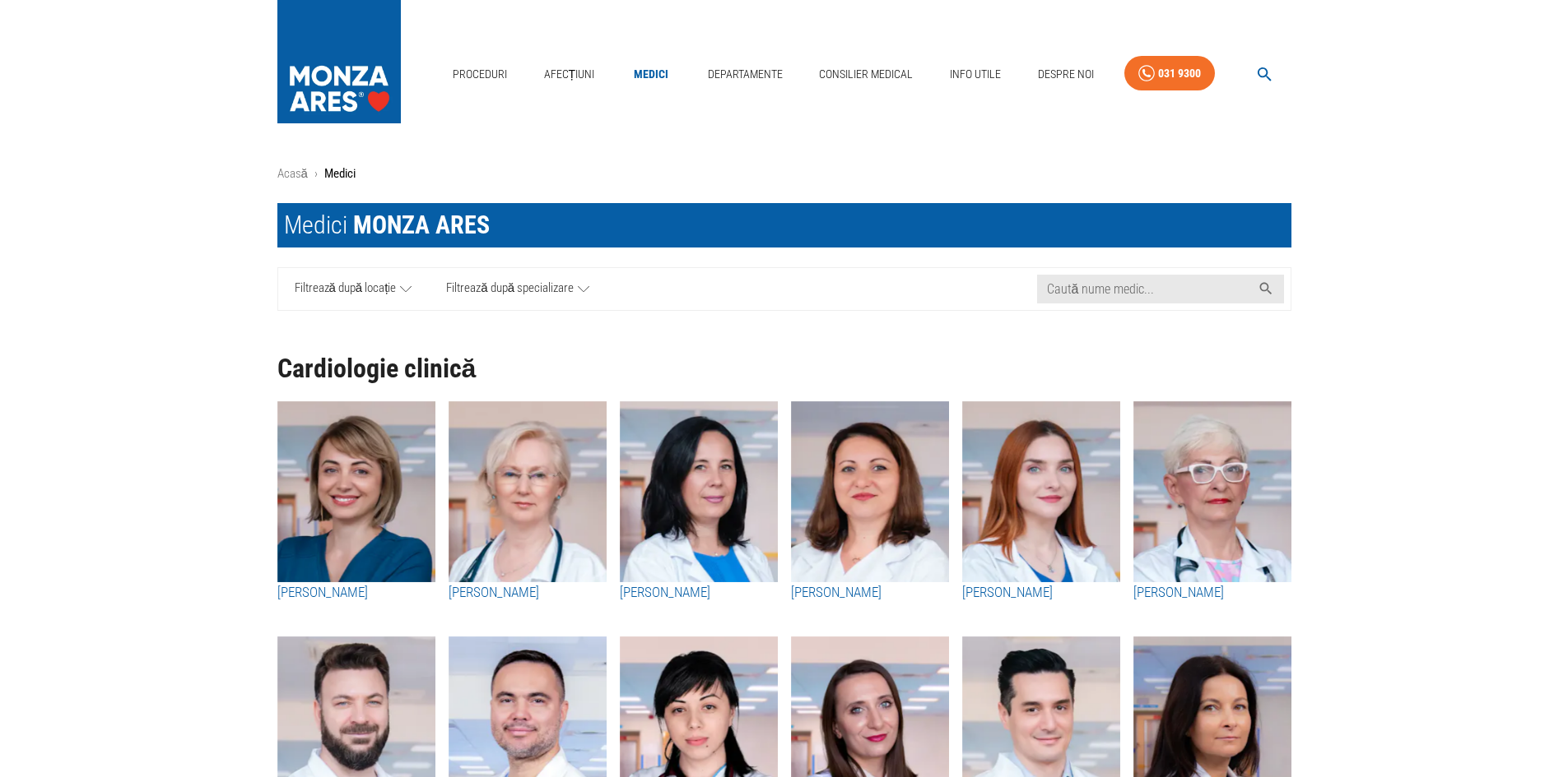
click at [378, 302] on link "Filtrează după locație" at bounding box center [353, 289] width 152 height 42
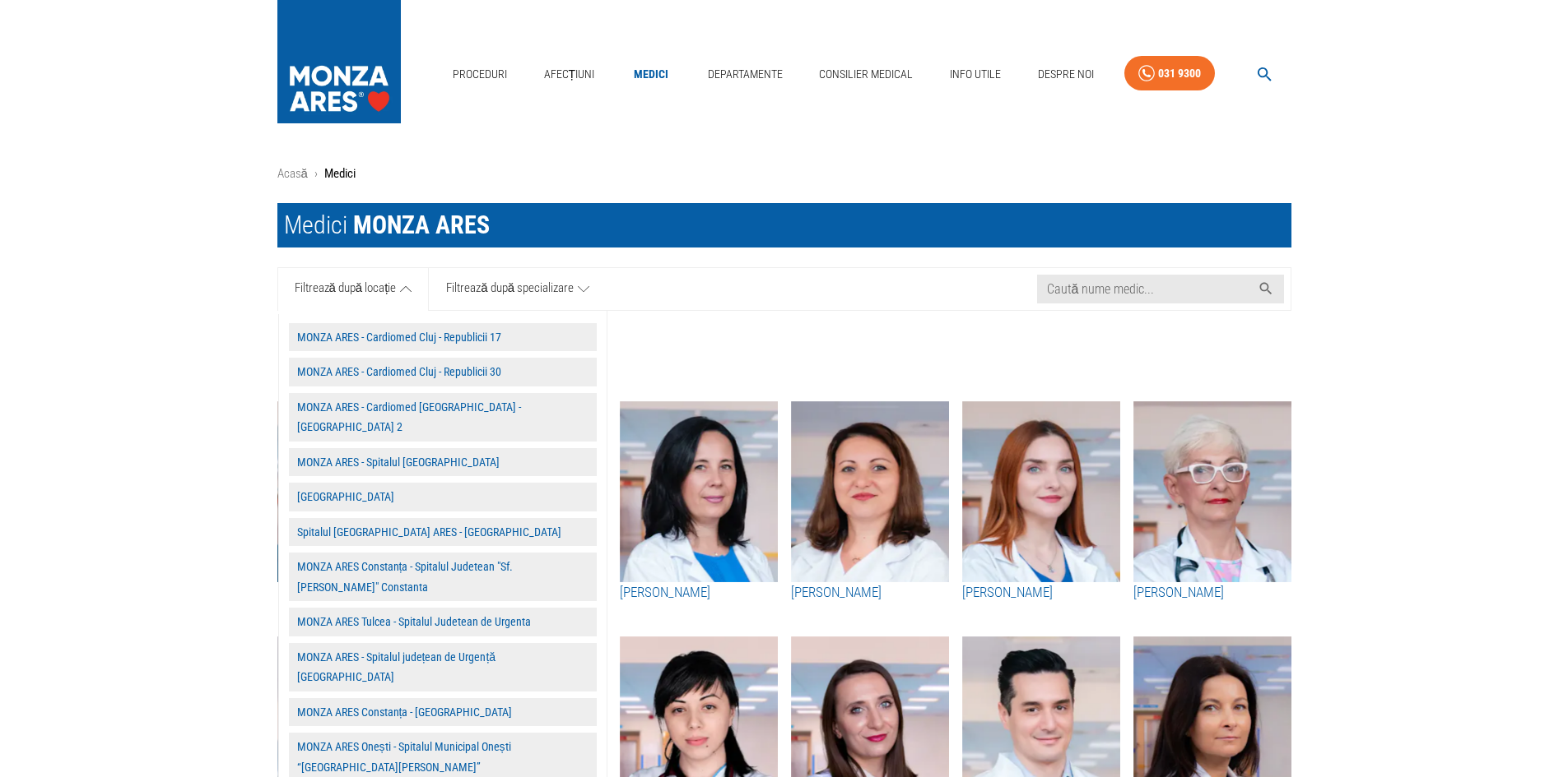
click at [584, 298] on icon at bounding box center [583, 289] width 12 height 21
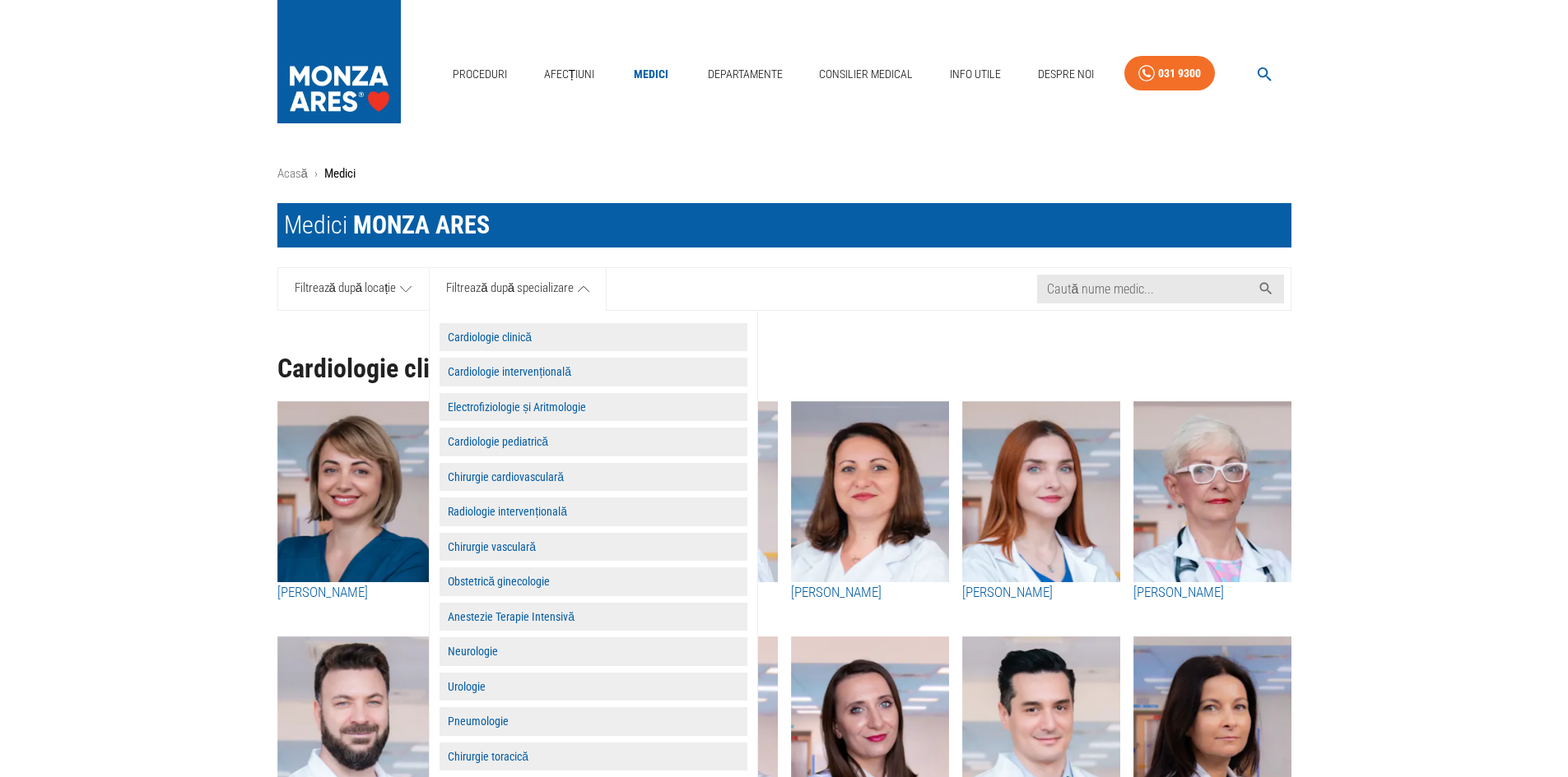
click at [554, 330] on button "Cardiologie clinică" at bounding box center [593, 338] width 308 height 29
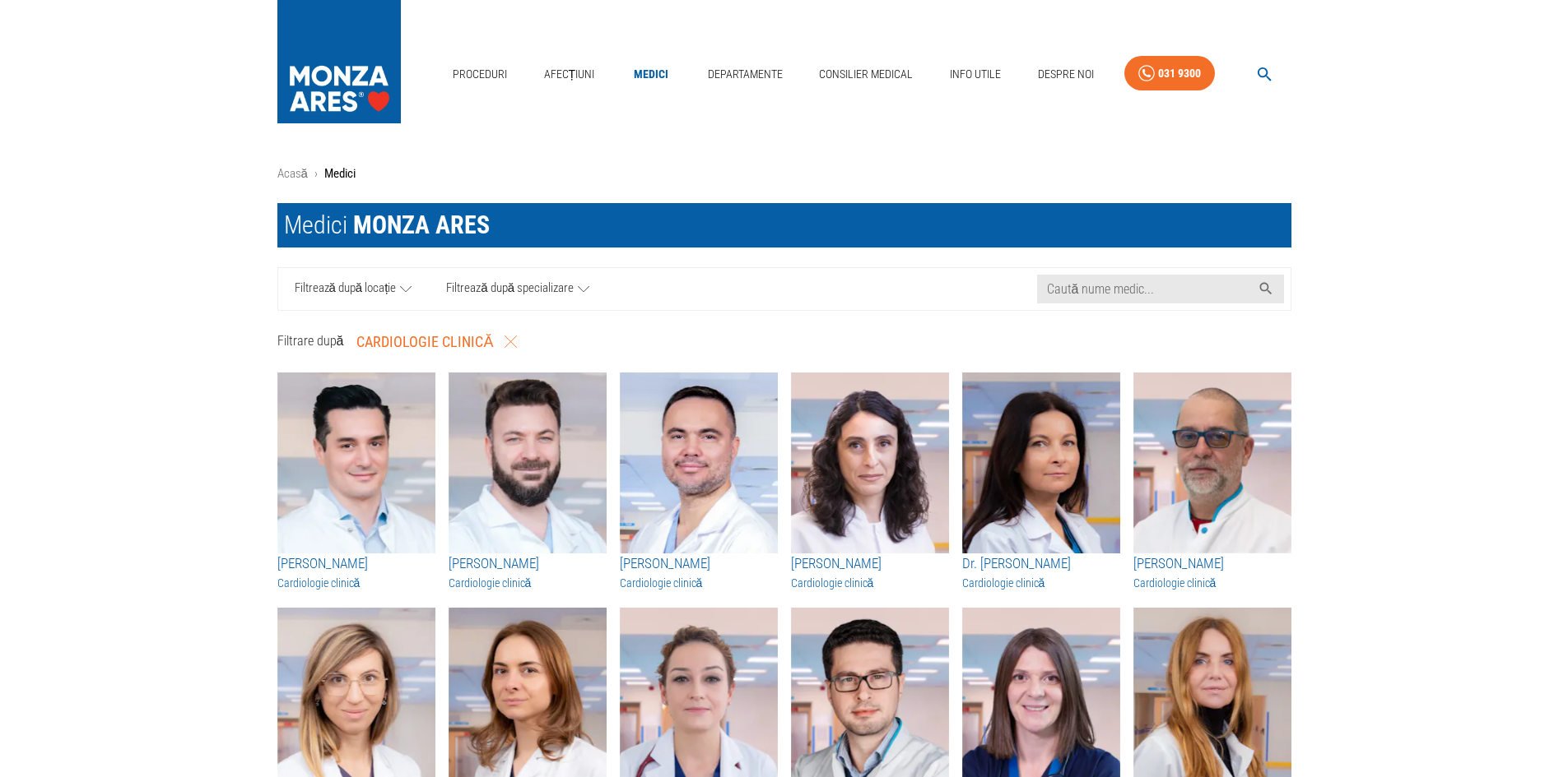
click at [397, 286] on link "Filtrează după locație" at bounding box center [353, 289] width 152 height 42
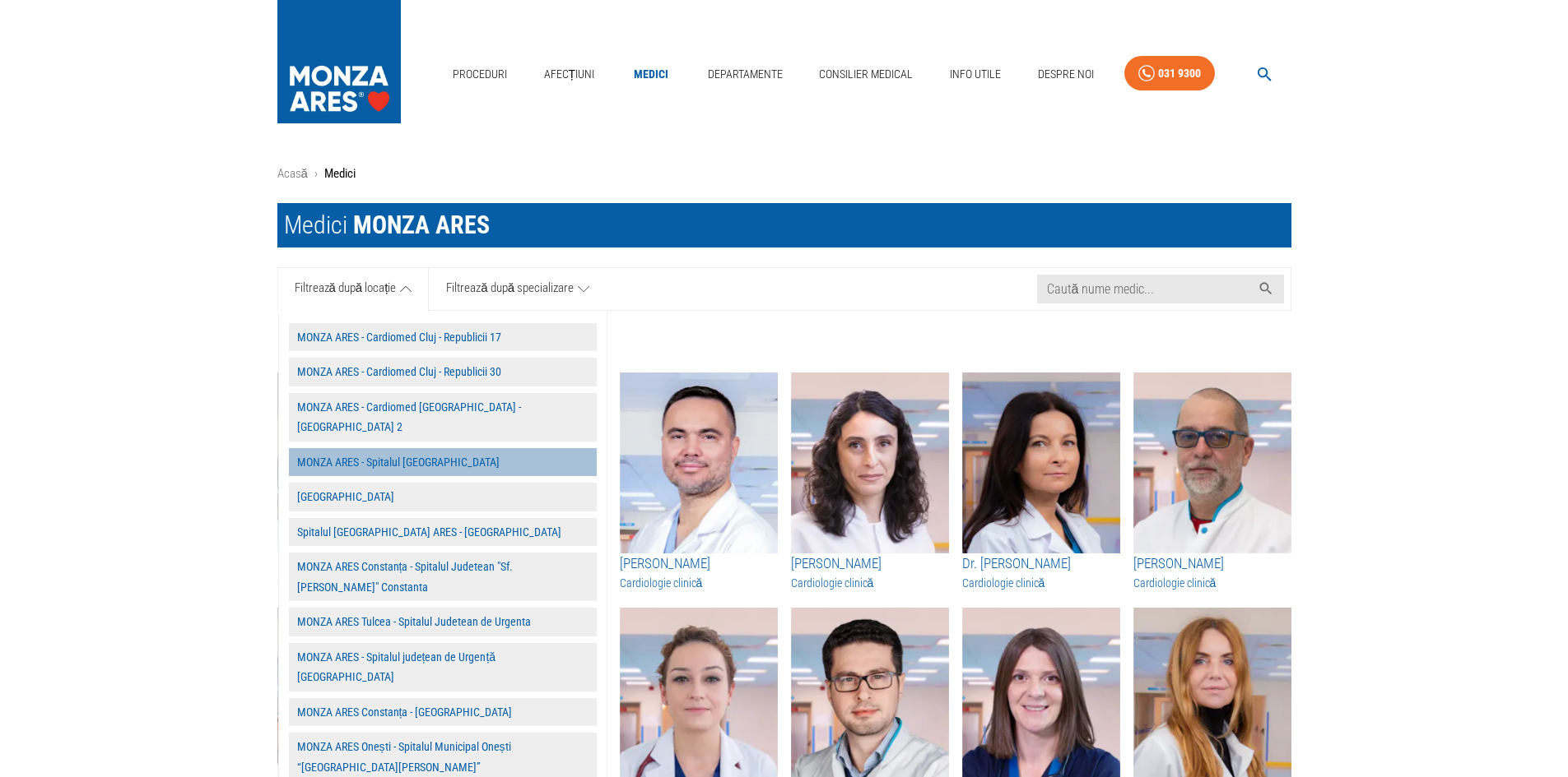
click at [373, 449] on button "MONZA ARES - Spitalul [GEOGRAPHIC_DATA]" at bounding box center [442, 463] width 308 height 29
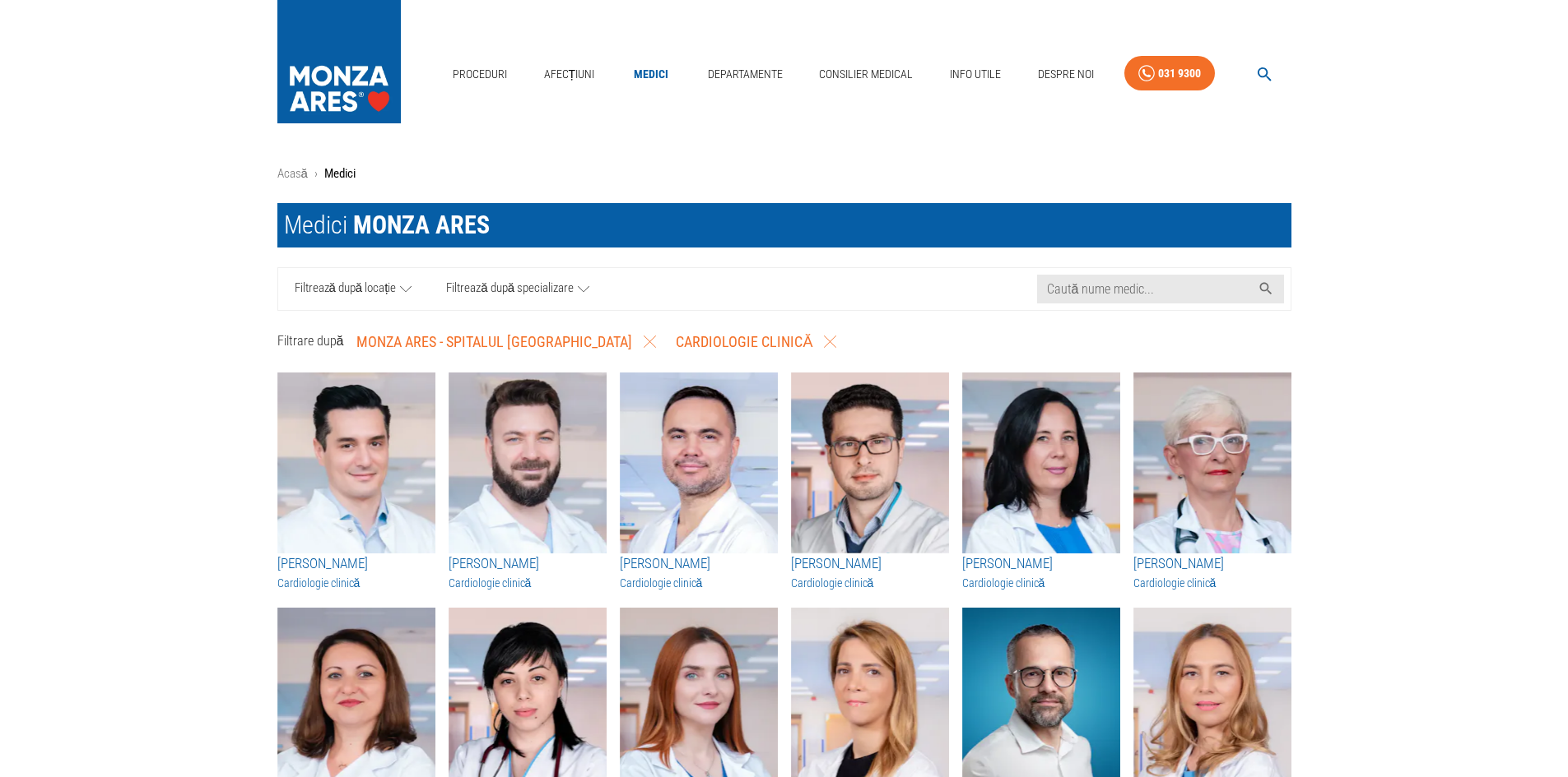
click at [730, 347] on button "Cardiologie clinică" at bounding box center [755, 342] width 173 height 36
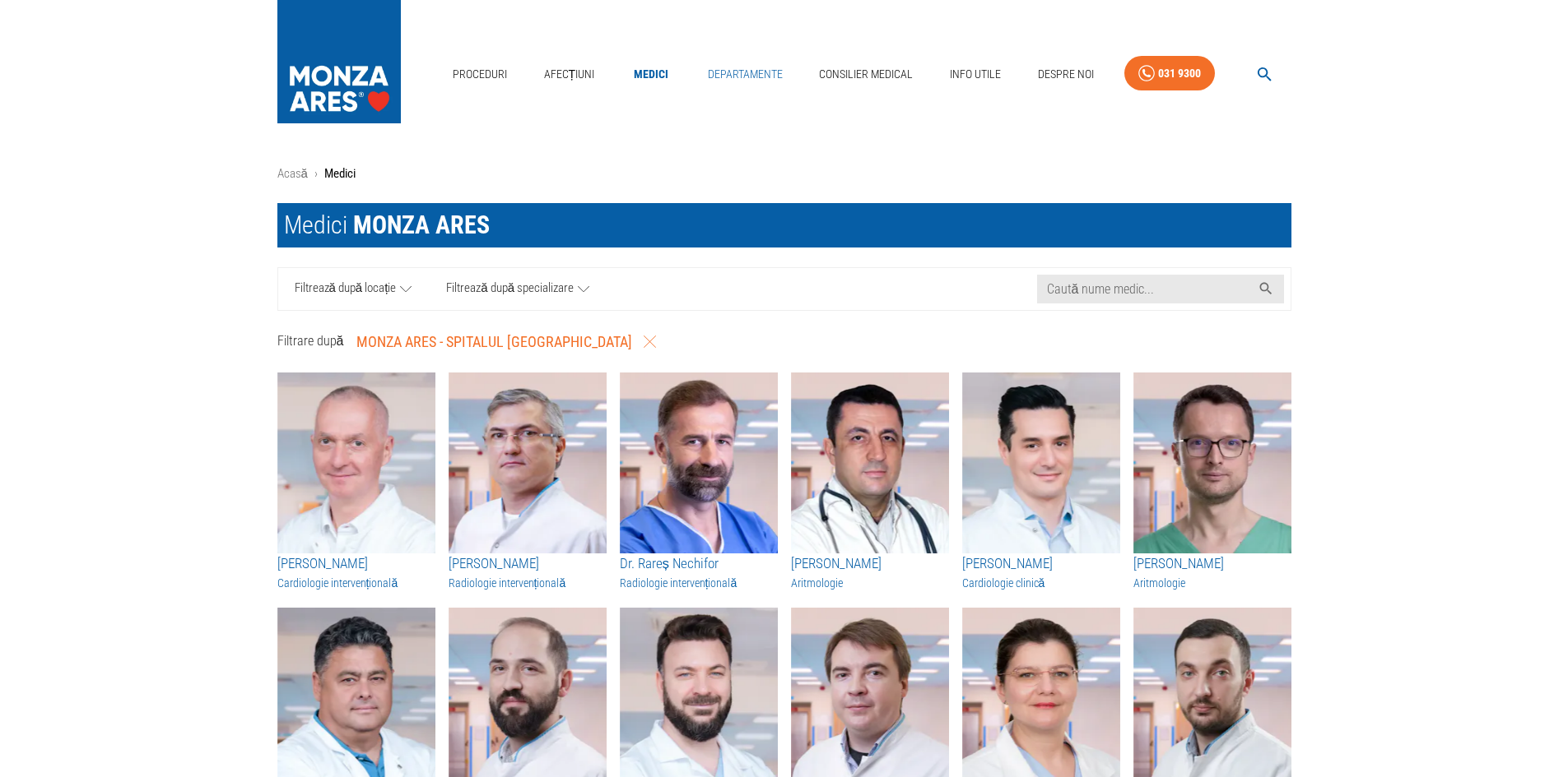
click at [749, 85] on link "Departamente" at bounding box center [745, 74] width 88 height 34
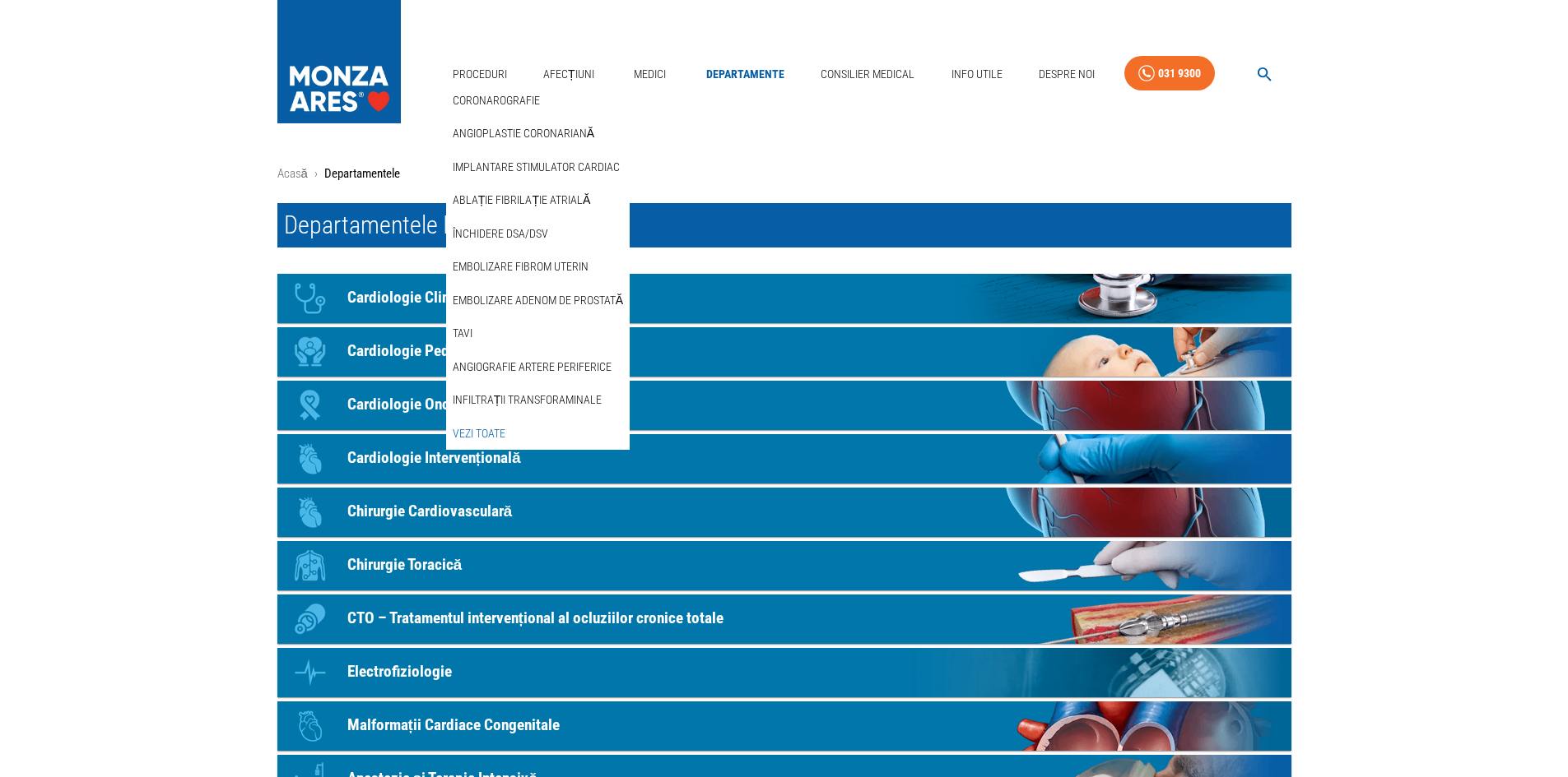
click at [473, 444] on link "Vezi Toate" at bounding box center [479, 434] width 59 height 27
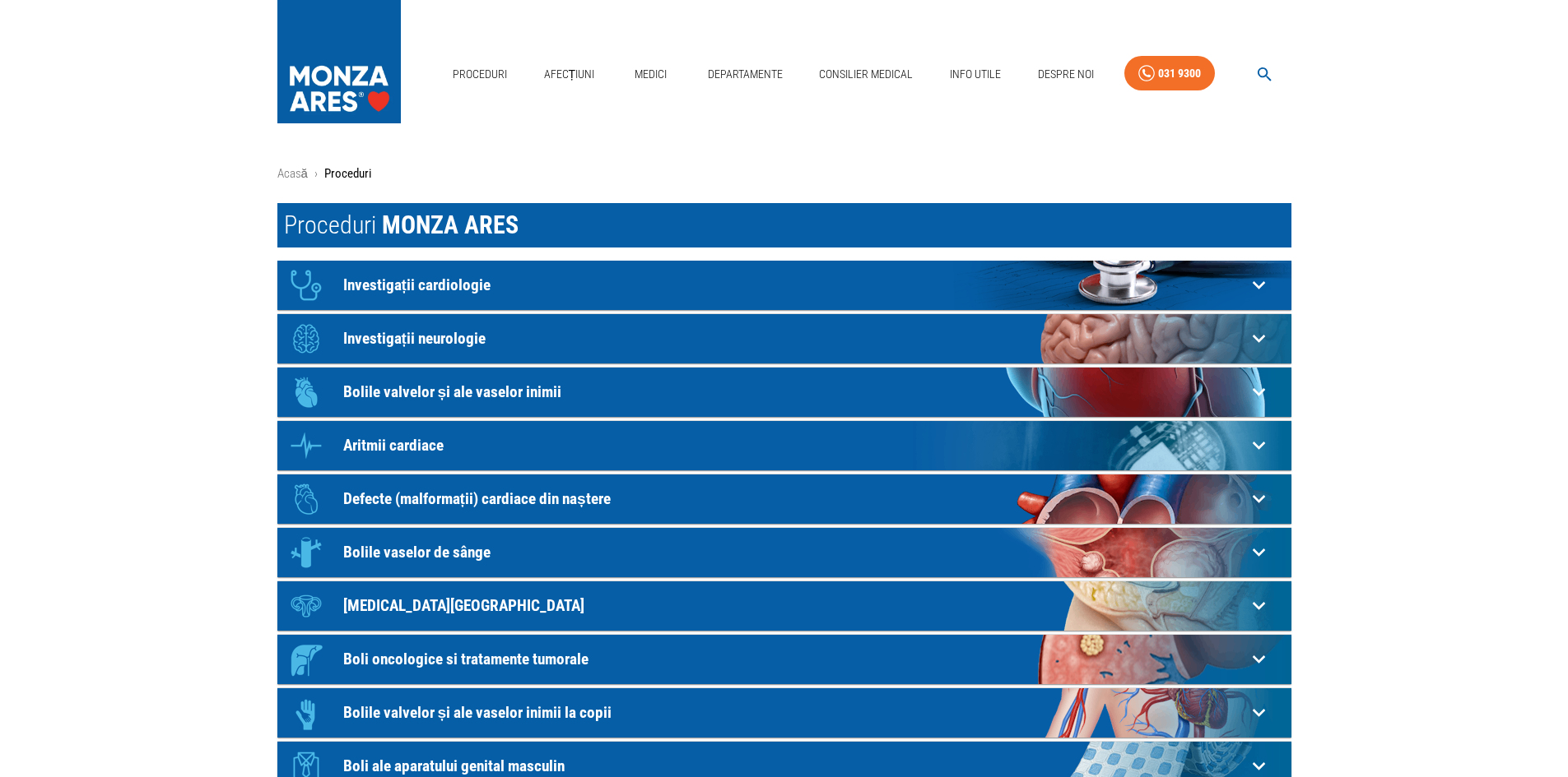
click at [122, 432] on main "Acasă › Proceduri Proceduri MONZA ARES Icon Investigații cardiologie Electrocar…" at bounding box center [784, 533] width 1568 height 738
click at [451, 287] on p "Investigații cardiologie" at bounding box center [795, 284] width 903 height 17
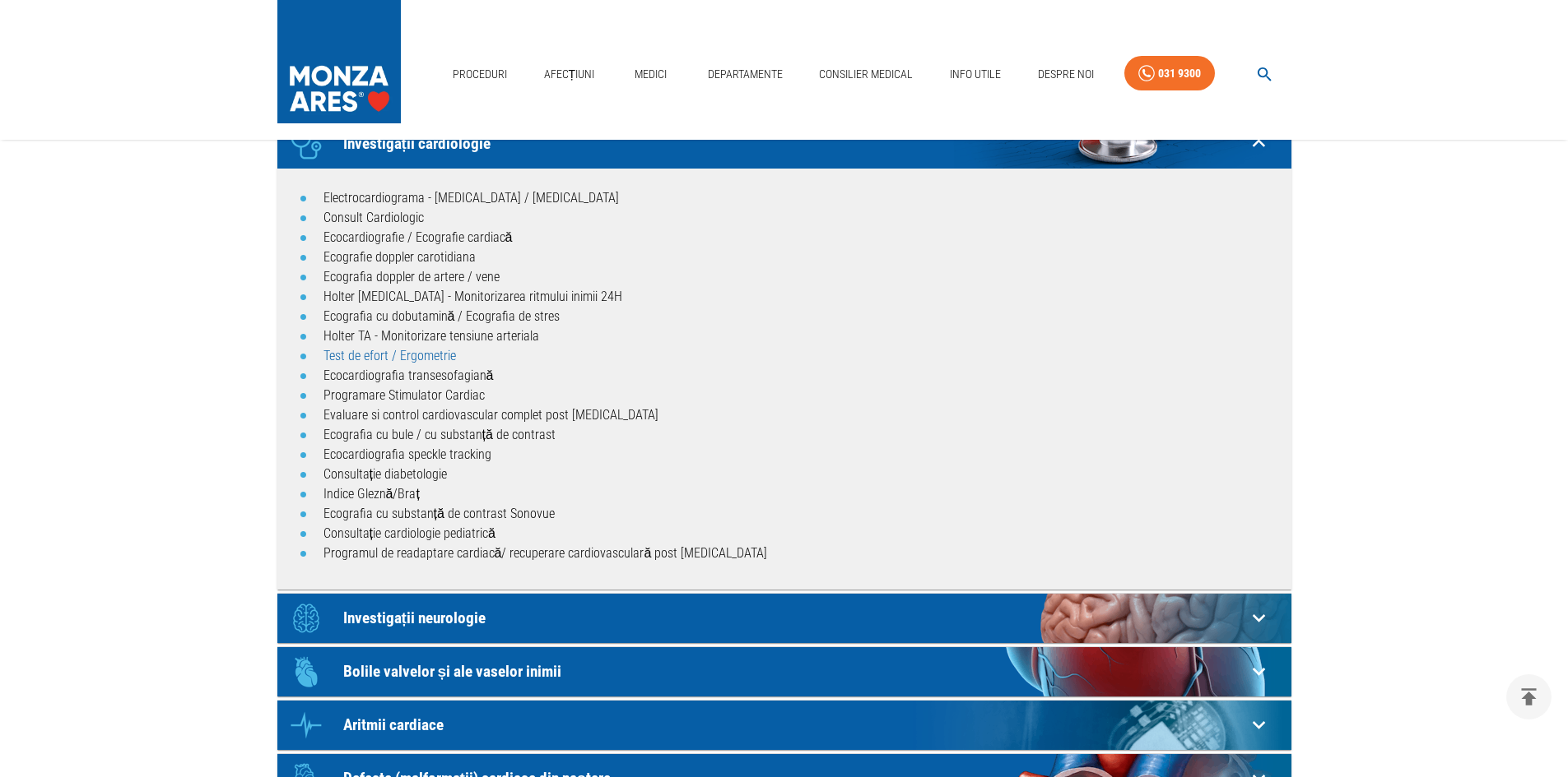
scroll to position [82, 0]
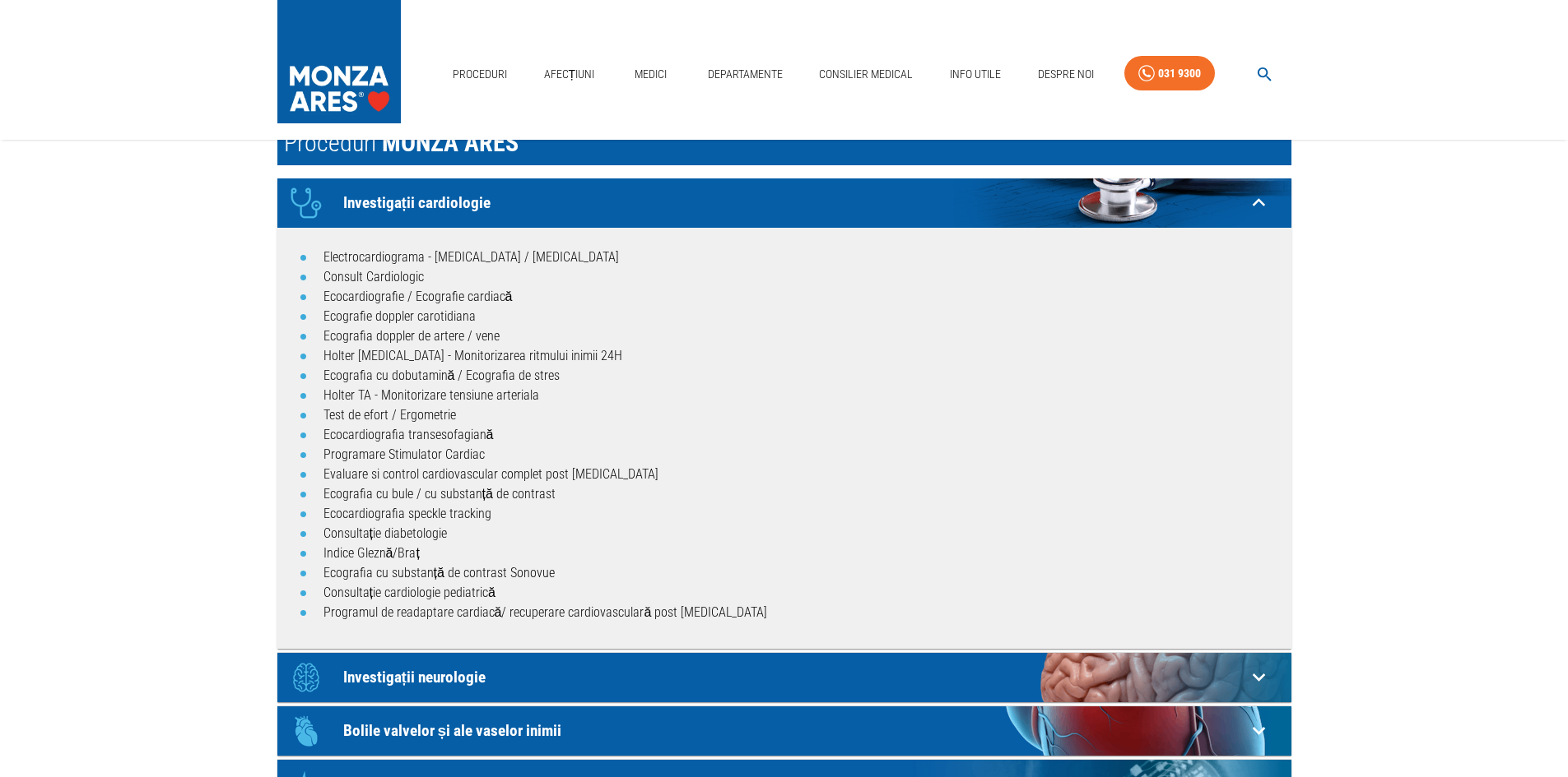
click at [436, 202] on p "Investigații cardiologie" at bounding box center [795, 202] width 903 height 17
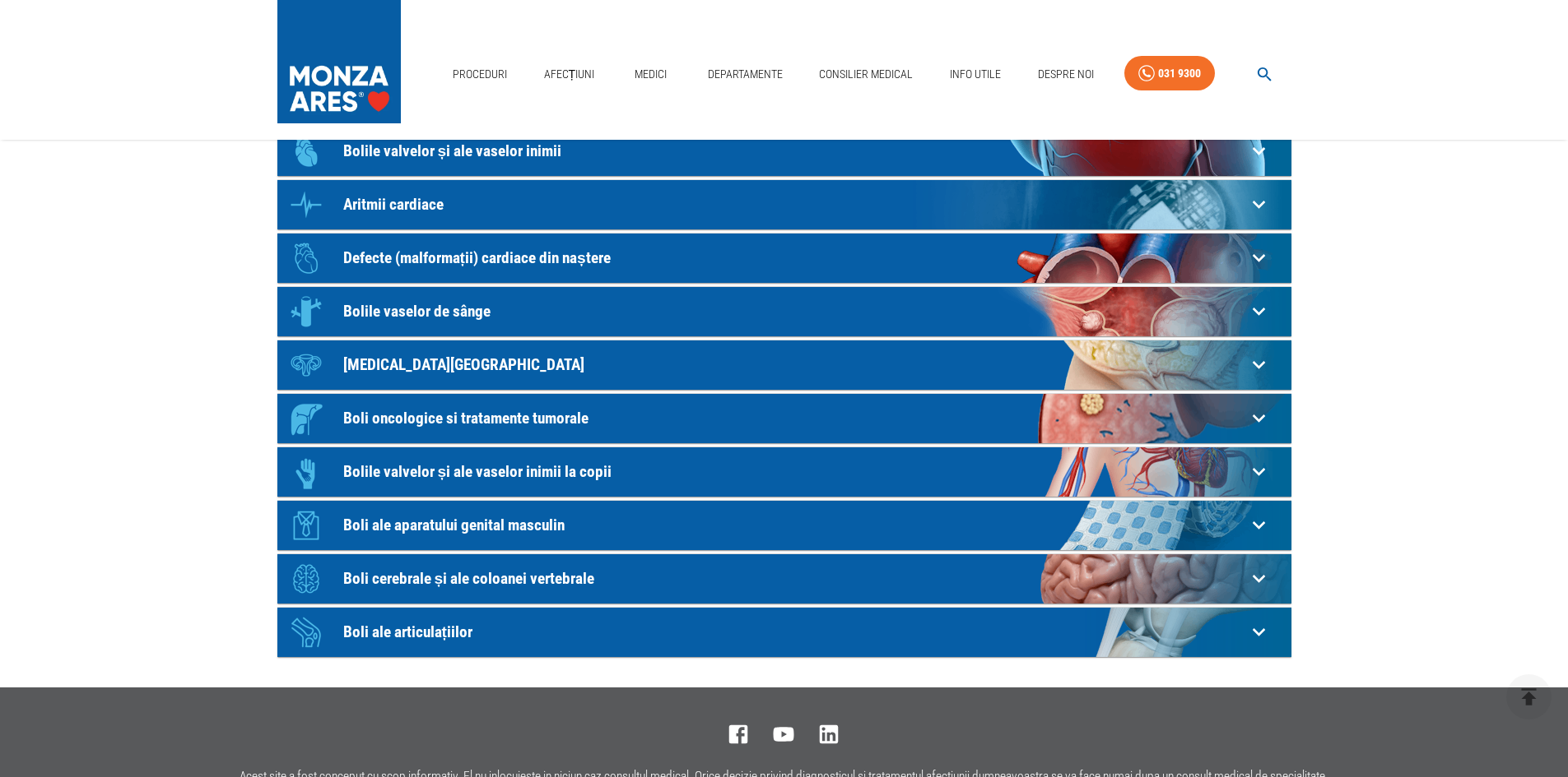
scroll to position [247, 0]
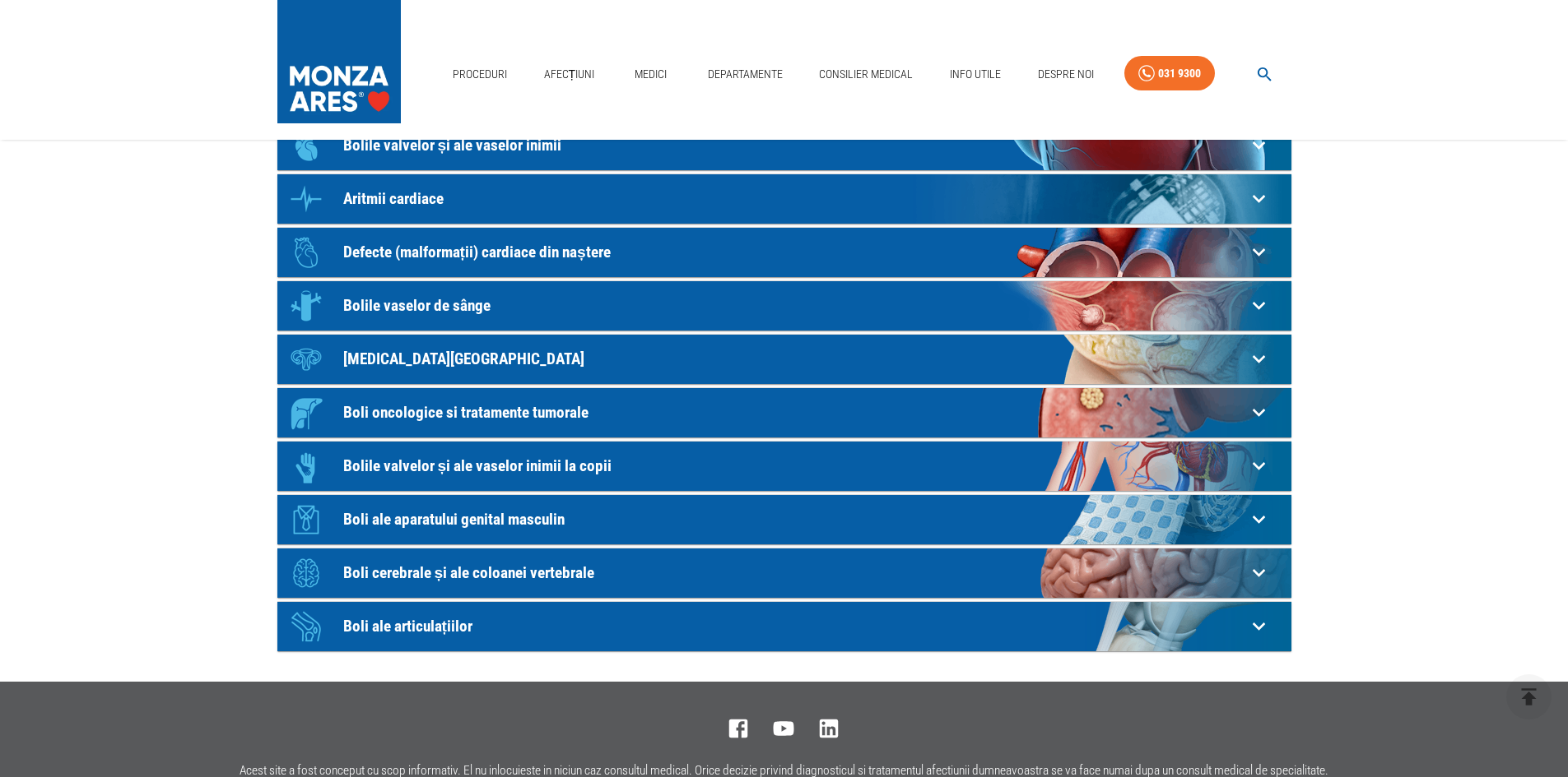
click at [415, 629] on p "Boli ale articulațiilor" at bounding box center [795, 626] width 903 height 17
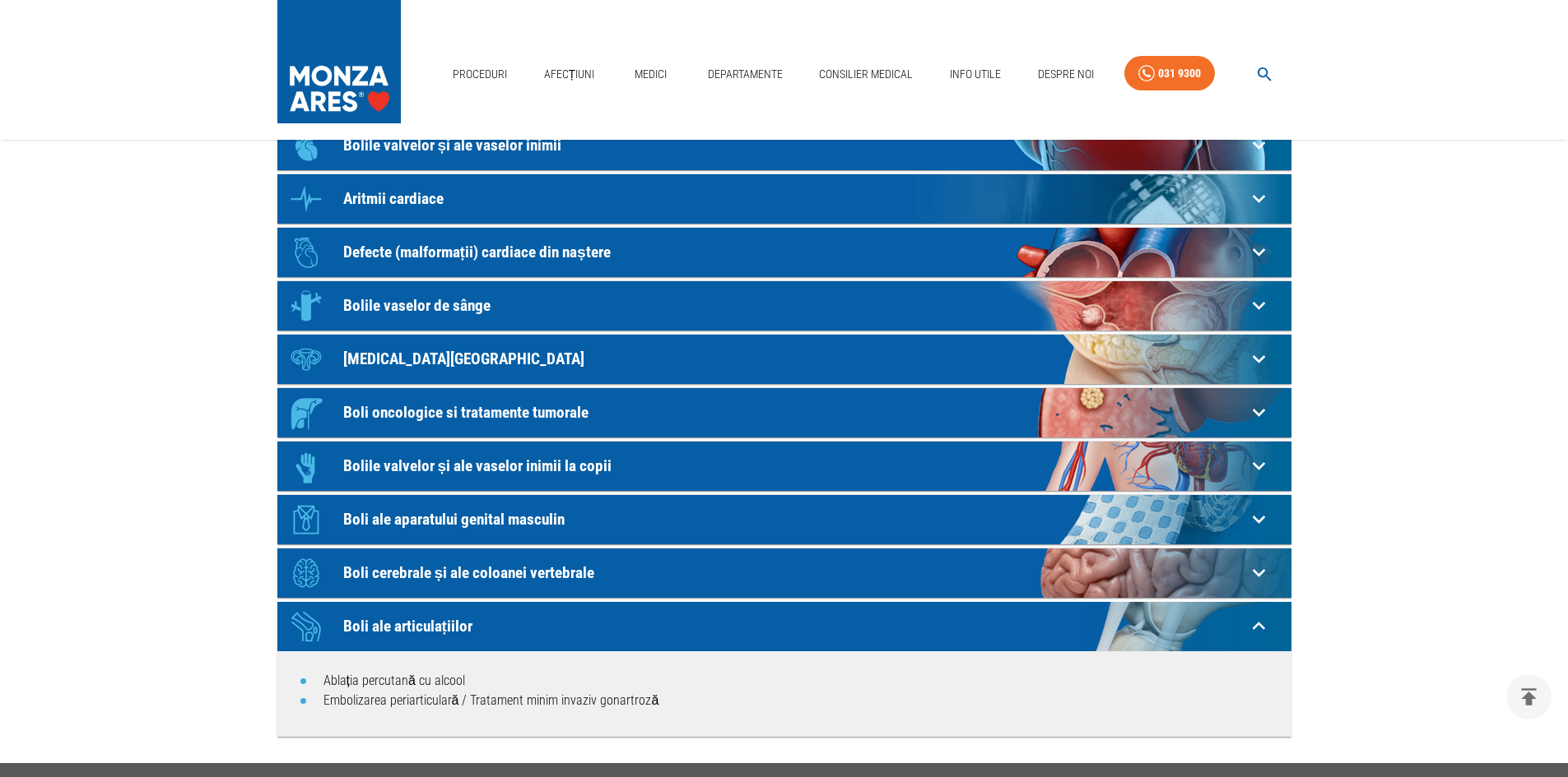
click at [415, 629] on p "Boli ale articulațiilor" at bounding box center [795, 626] width 903 height 17
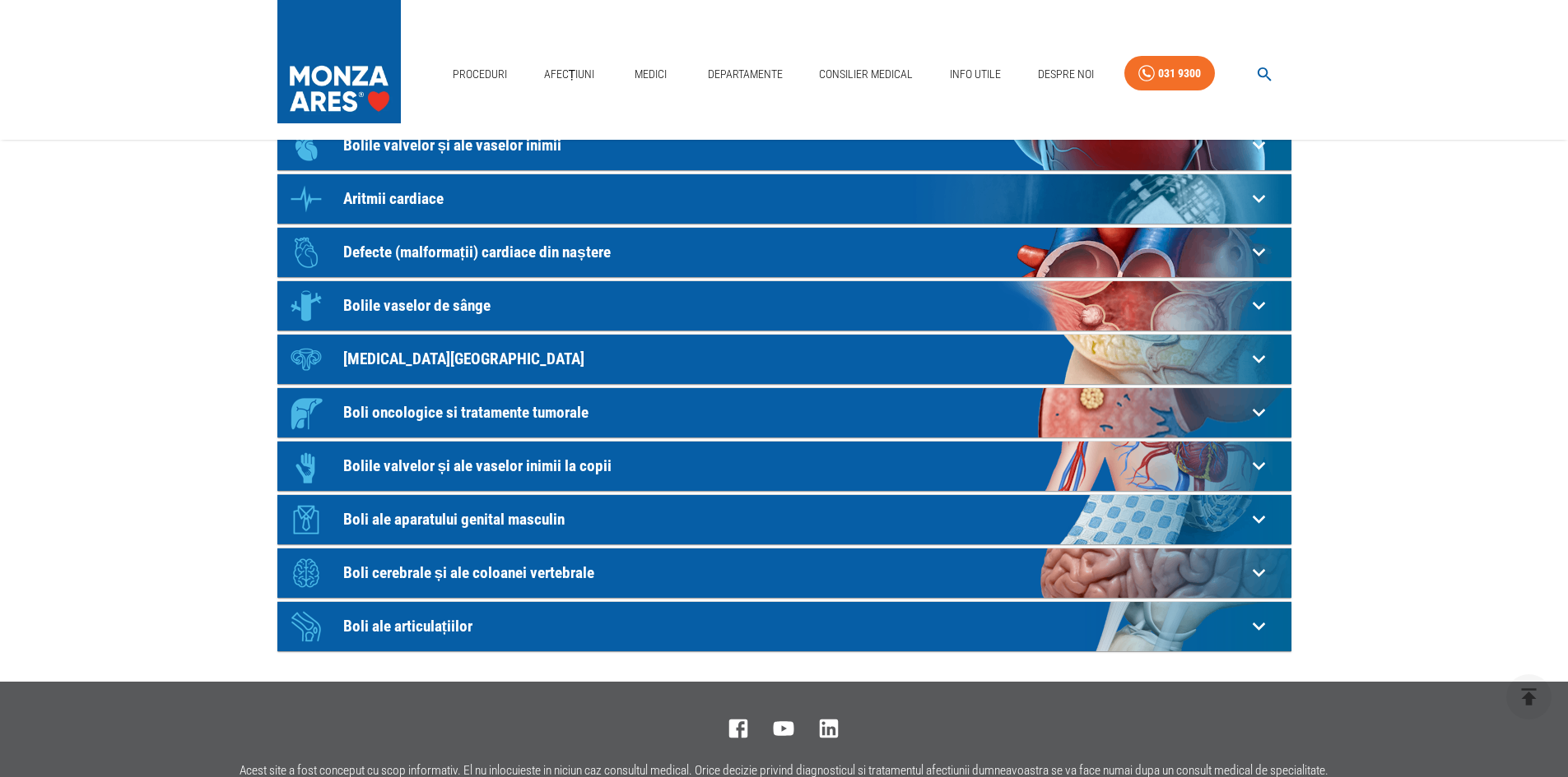
click at [408, 579] on p "Boli cerebrale și ale coloanei vertebrale" at bounding box center [795, 572] width 903 height 17
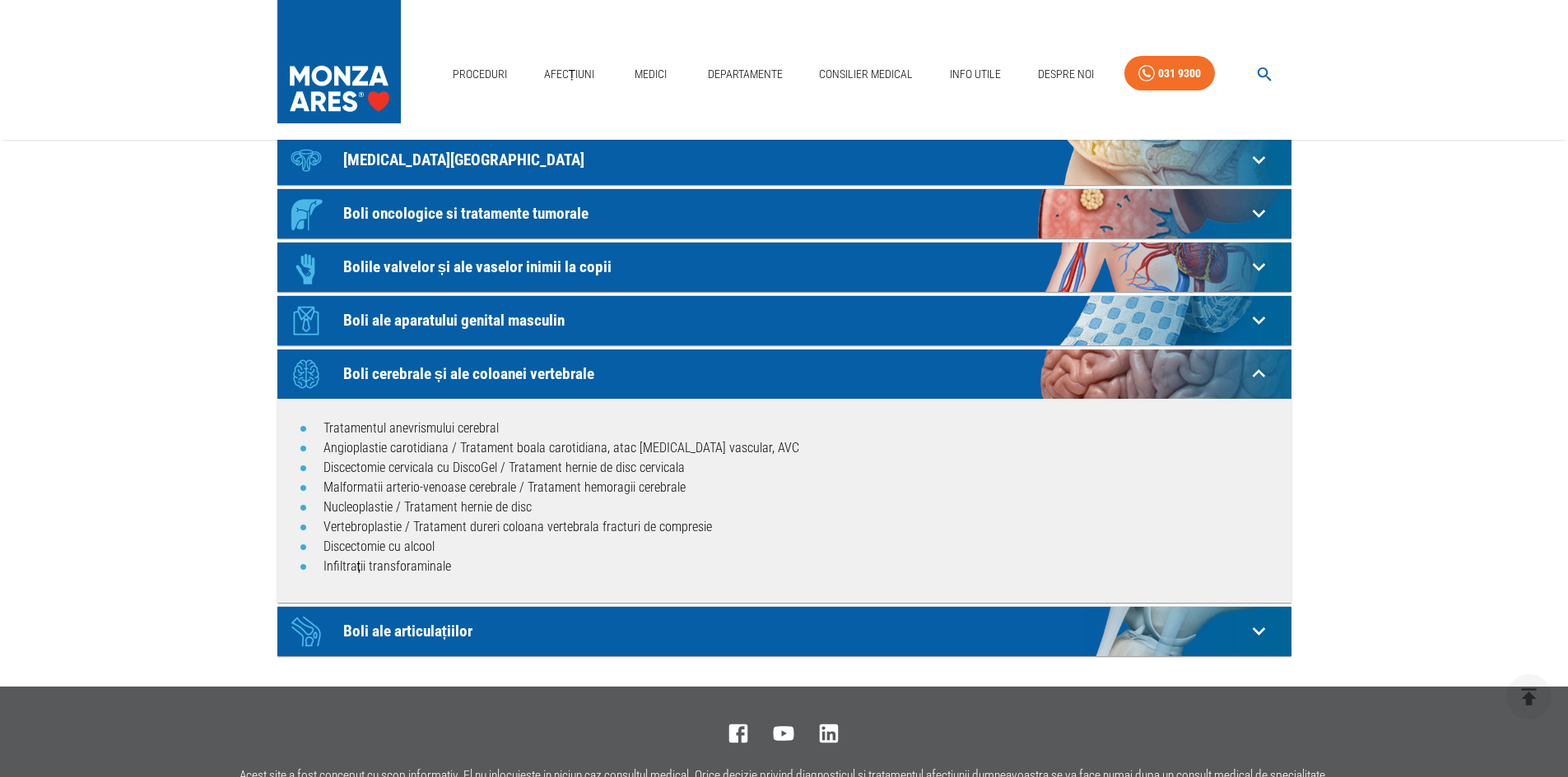
scroll to position [493, 0]
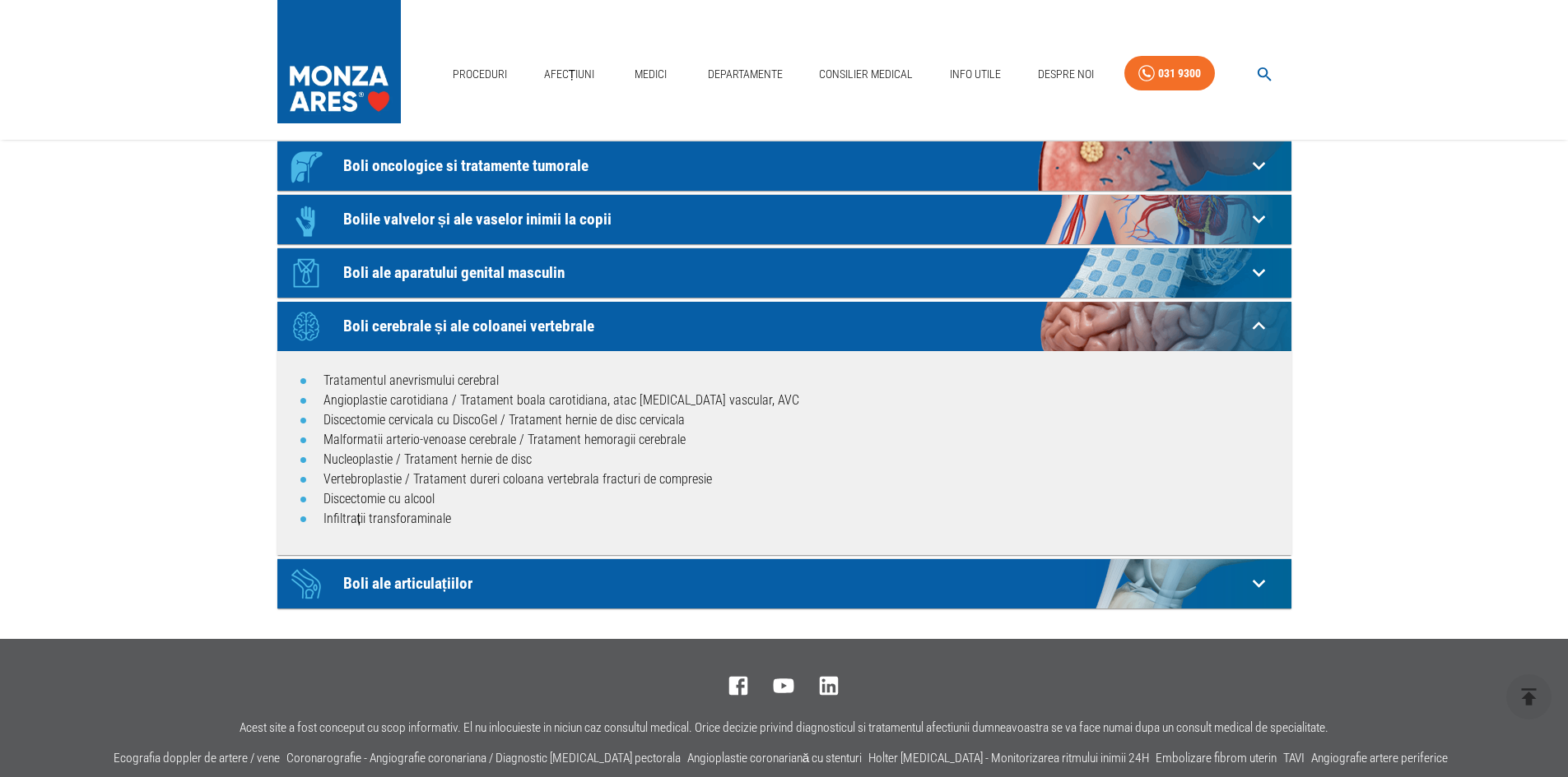
click at [409, 320] on p "Boli cerebrale și ale coloanei vertebrale" at bounding box center [795, 326] width 903 height 17
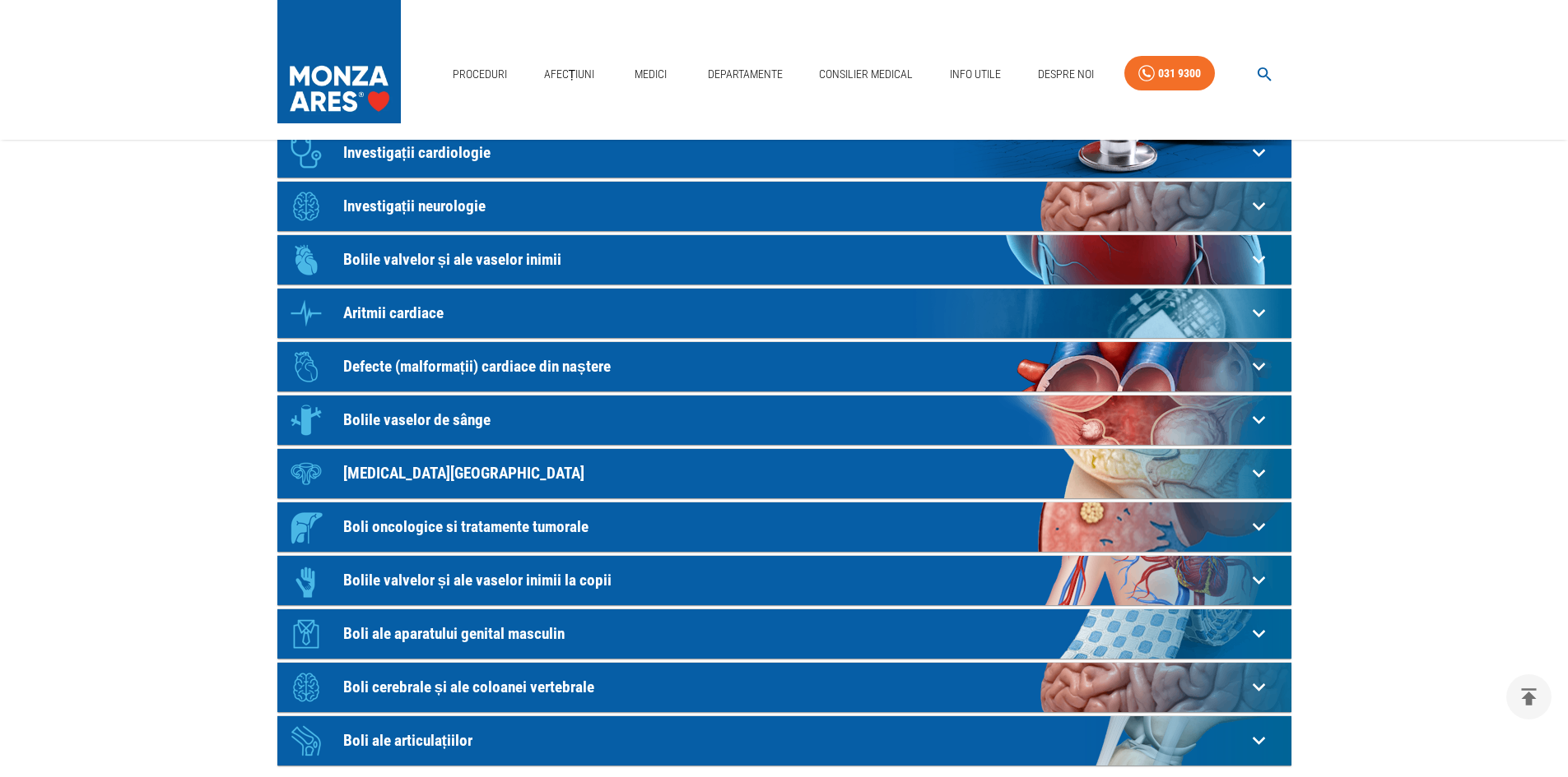
scroll to position [0, 0]
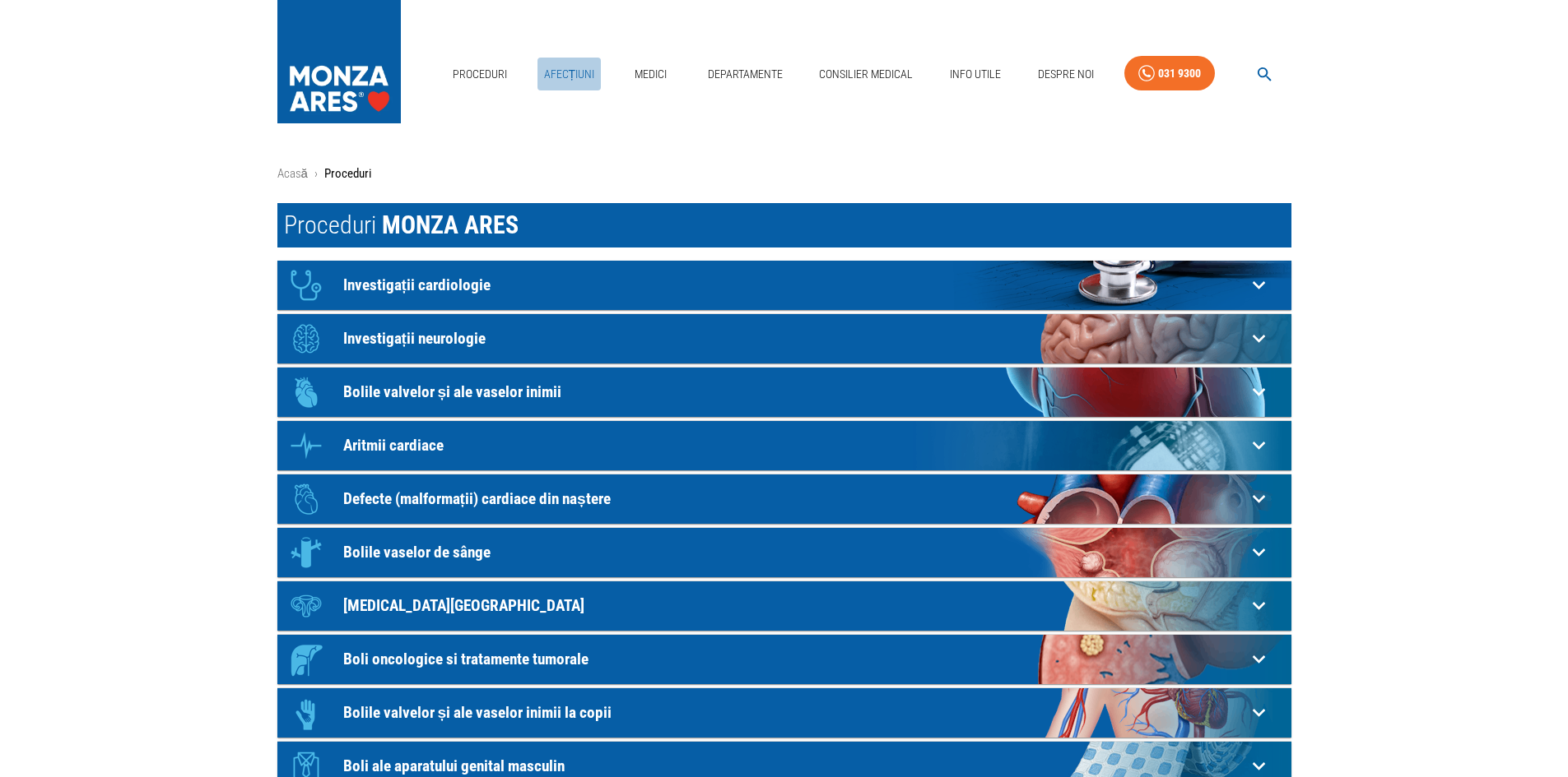
click at [577, 69] on link "Afecțiuni" at bounding box center [569, 74] width 64 height 34
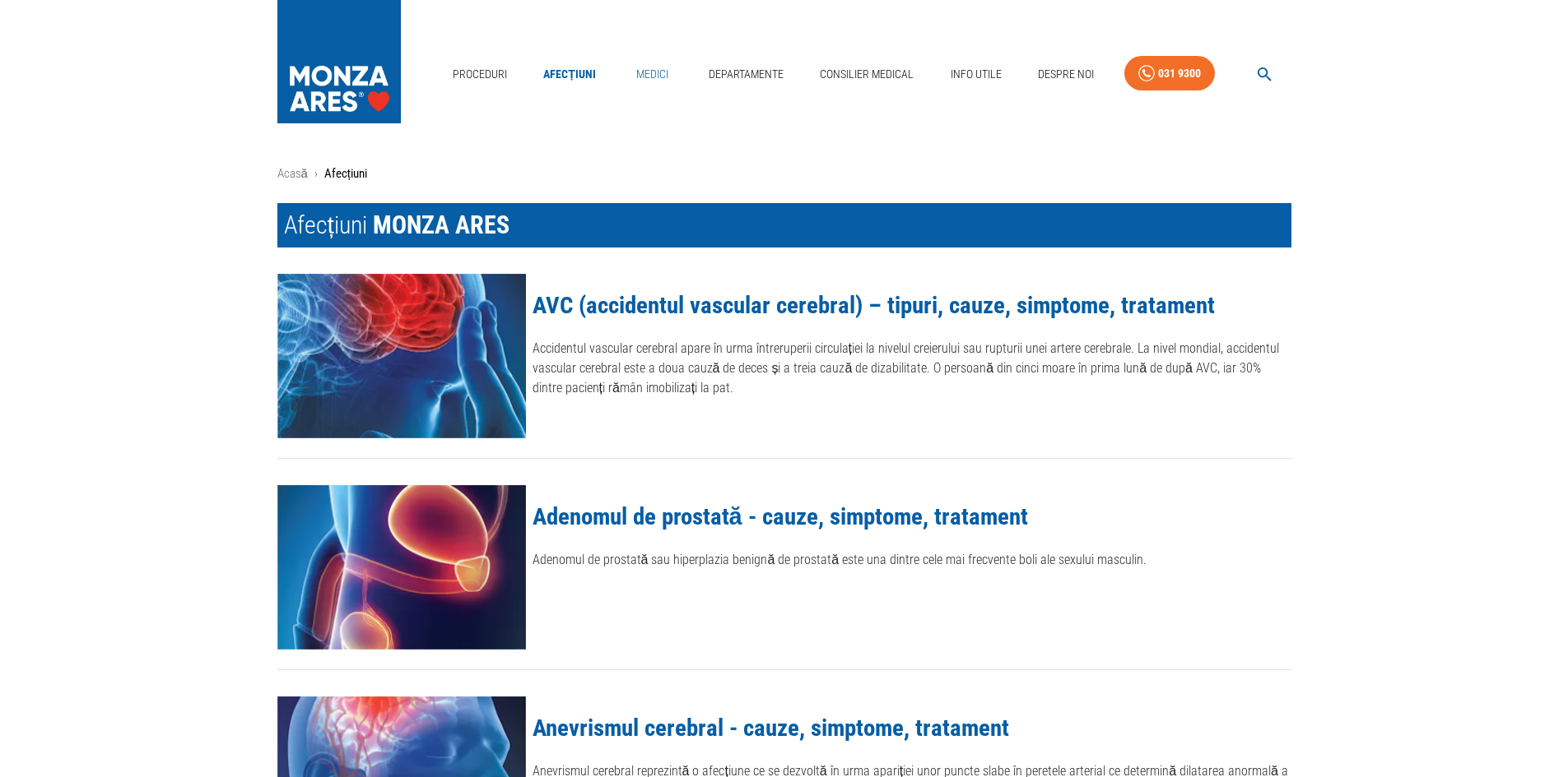
click at [673, 86] on link "Medici" at bounding box center [651, 74] width 52 height 34
click at [390, 75] on img at bounding box center [338, 57] width 124 height 115
